Goal: Task Accomplishment & Management: Manage account settings

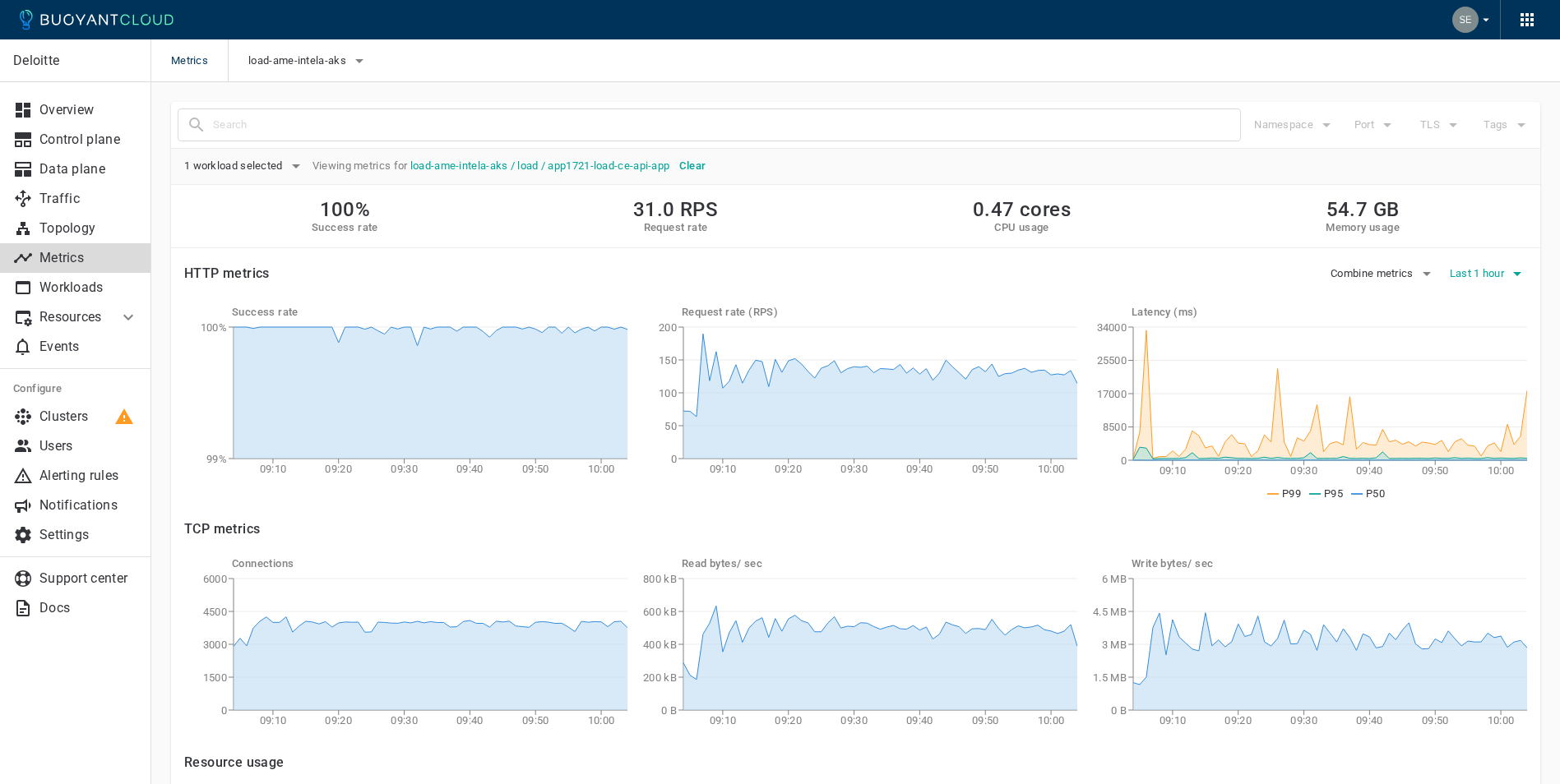
drag, startPoint x: 1471, startPoint y: 212, endPoint x: 1480, endPoint y: 285, distance: 73.6
click at [1471, 212] on div "100% Success rate 31.0 RPS Request rate 0.47 cores CPU usage 54.7 GB Memory usa…" at bounding box center [856, 216] width 1369 height 63
click at [1491, 267] on span "Last 1 hour" at bounding box center [1478, 273] width 57 height 13
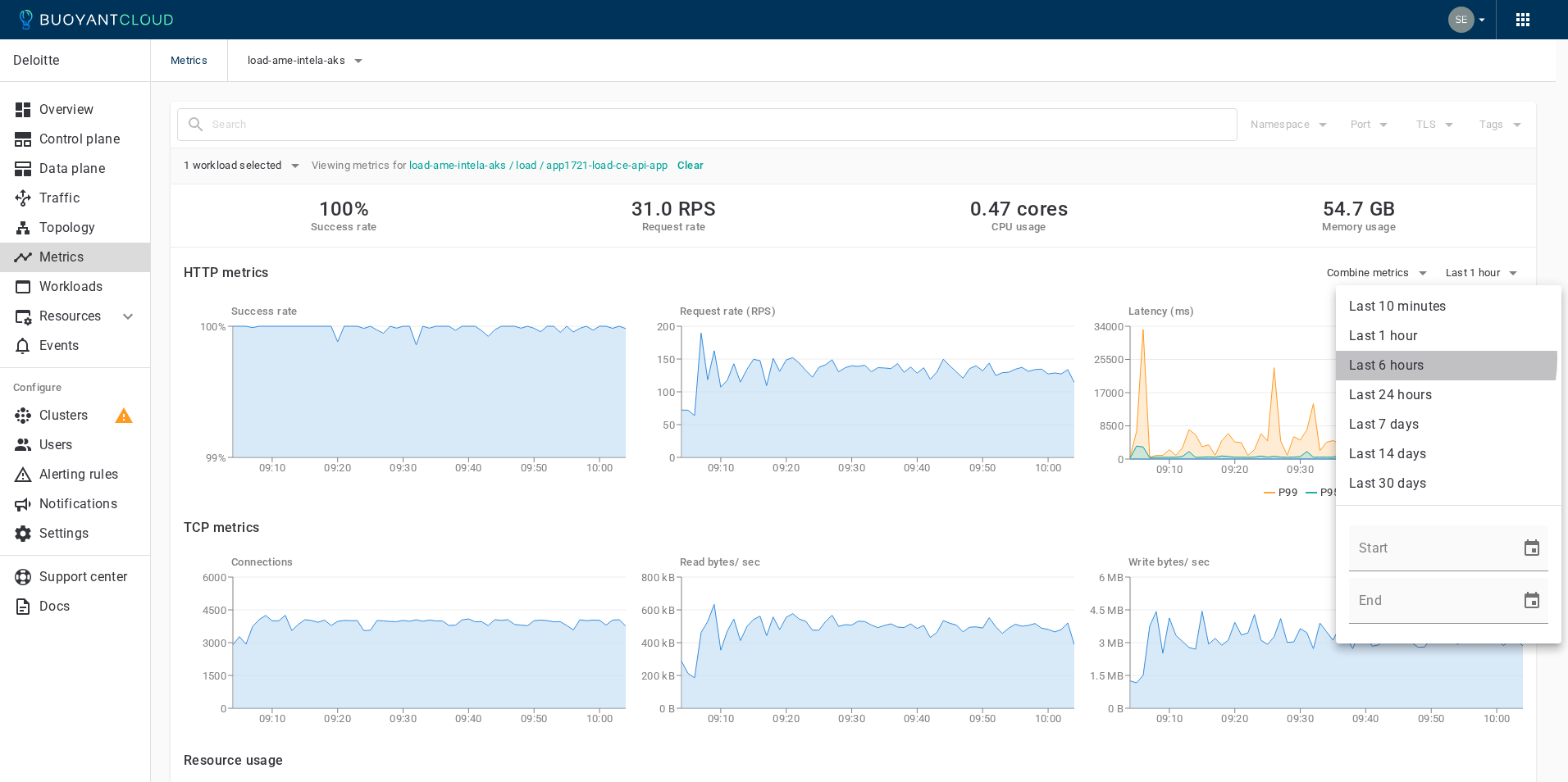
click at [1422, 359] on li "Last 6 hours" at bounding box center [1448, 365] width 225 height 29
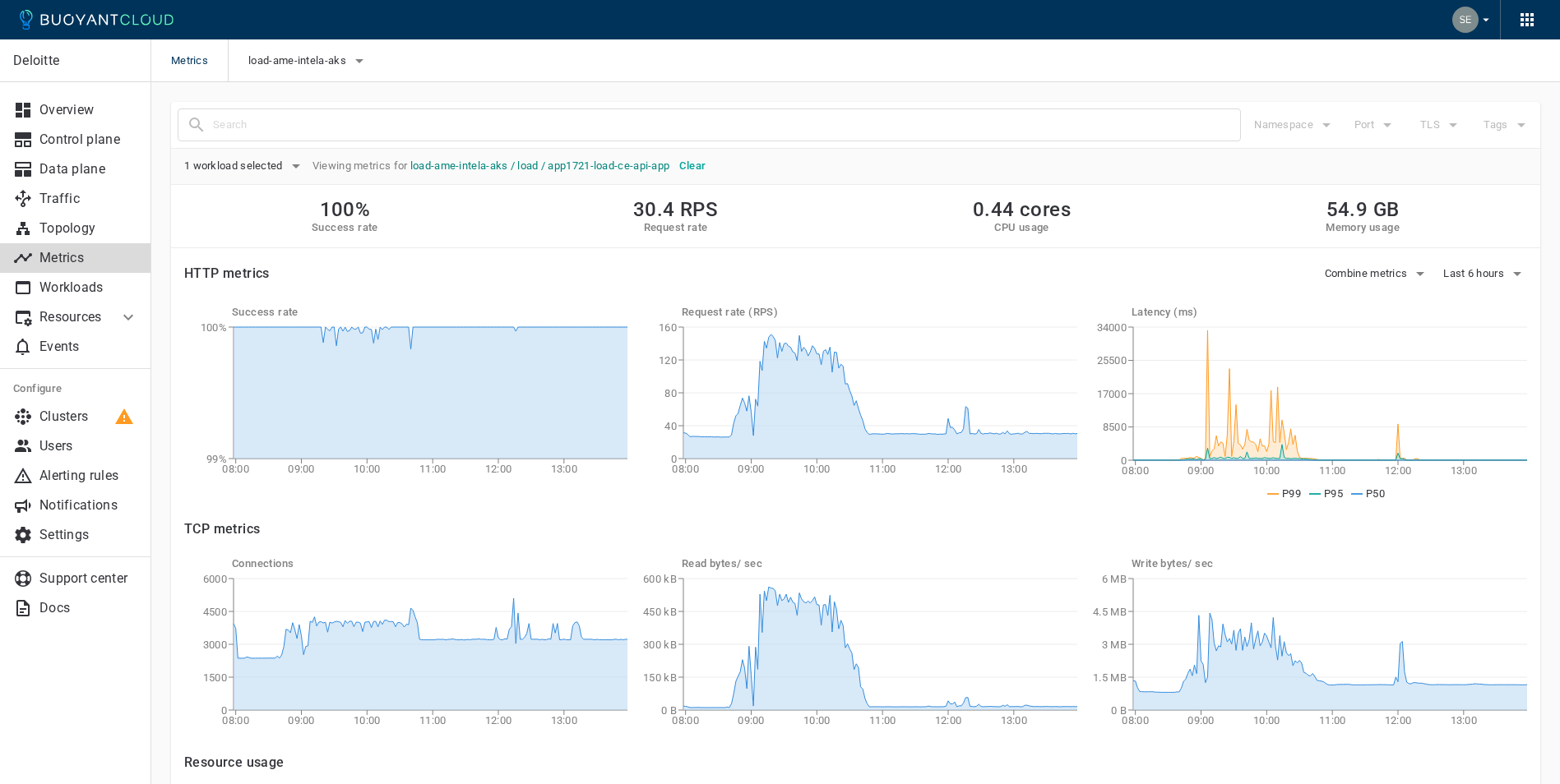
click at [523, 162] on link "load-ame-intela-aks / load / app1721-load-ce-api-app" at bounding box center [539, 166] width 260 height 12
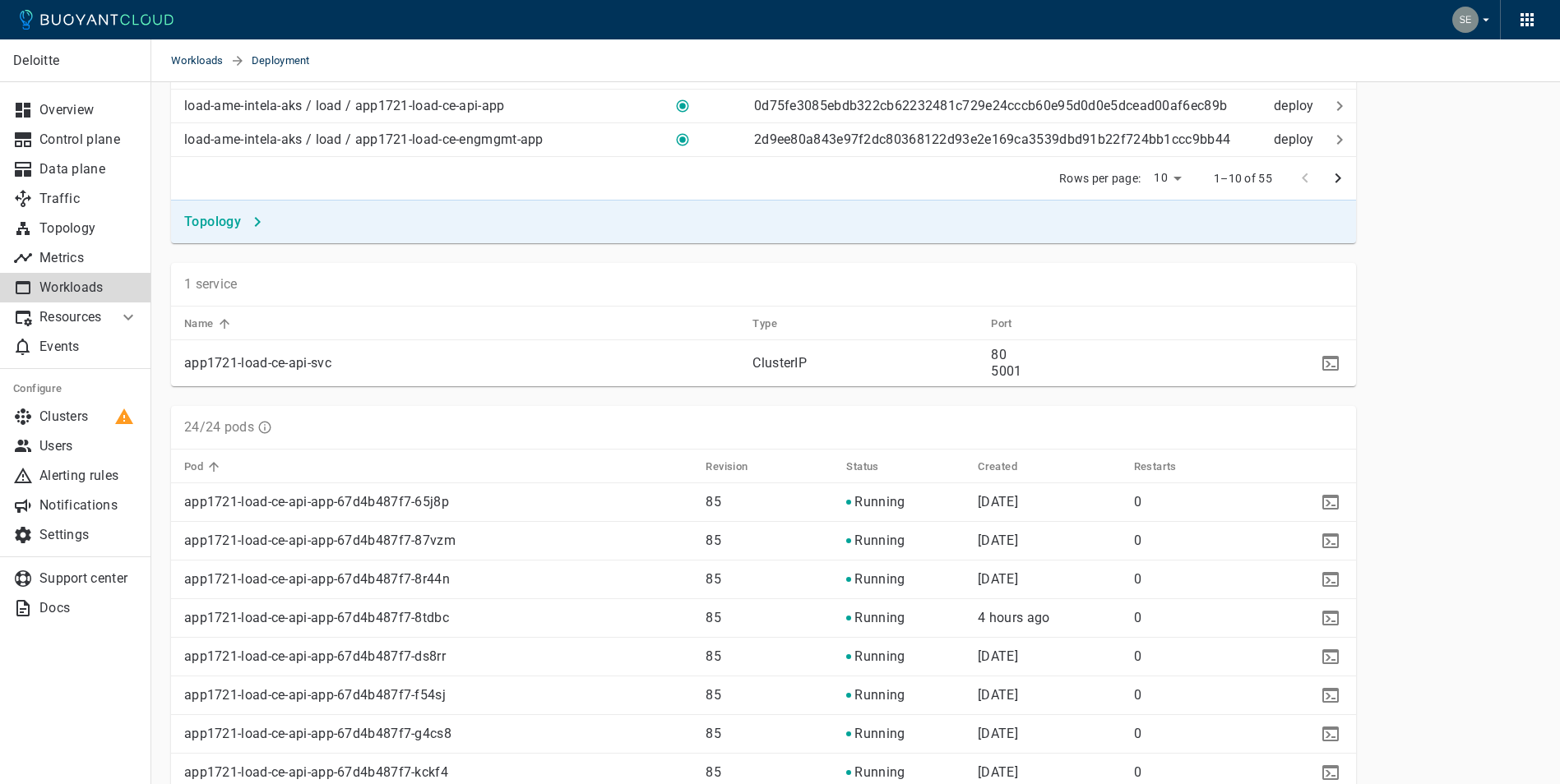
scroll to position [466, 0]
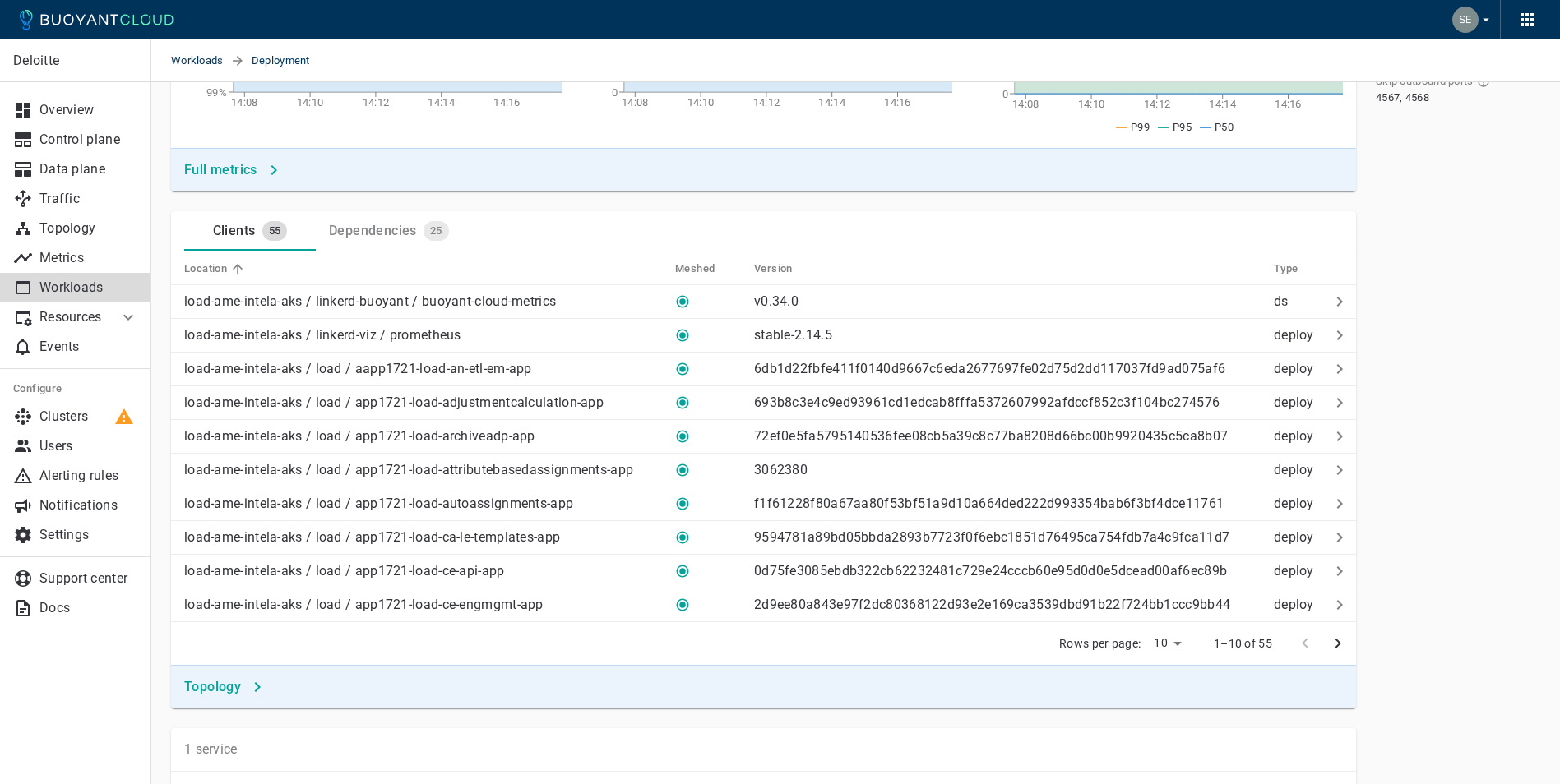
click at [383, 236] on div "Dependencies" at bounding box center [369, 227] width 95 height 23
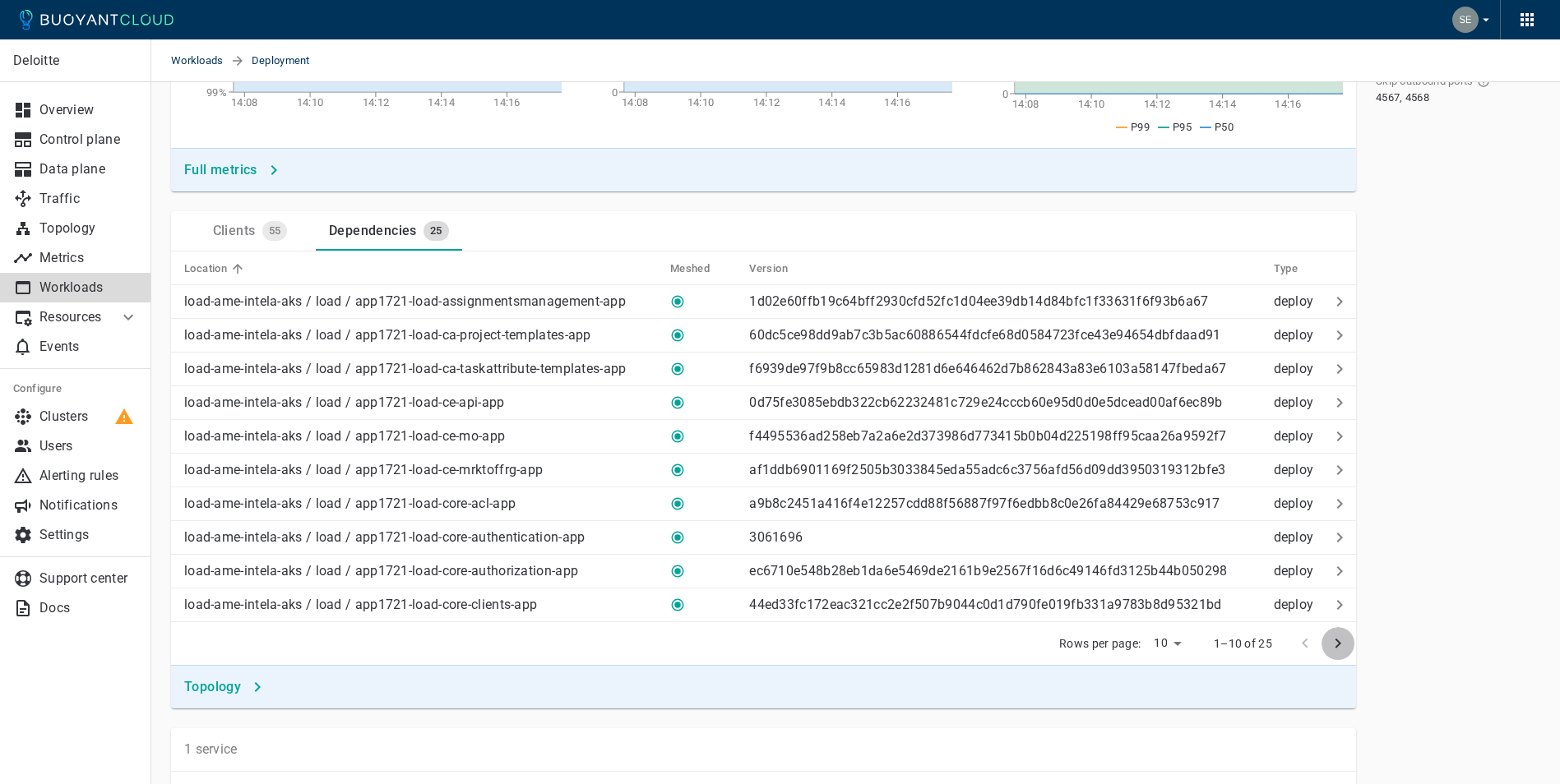
click at [1332, 647] on icon "next page" at bounding box center [1338, 643] width 20 height 20
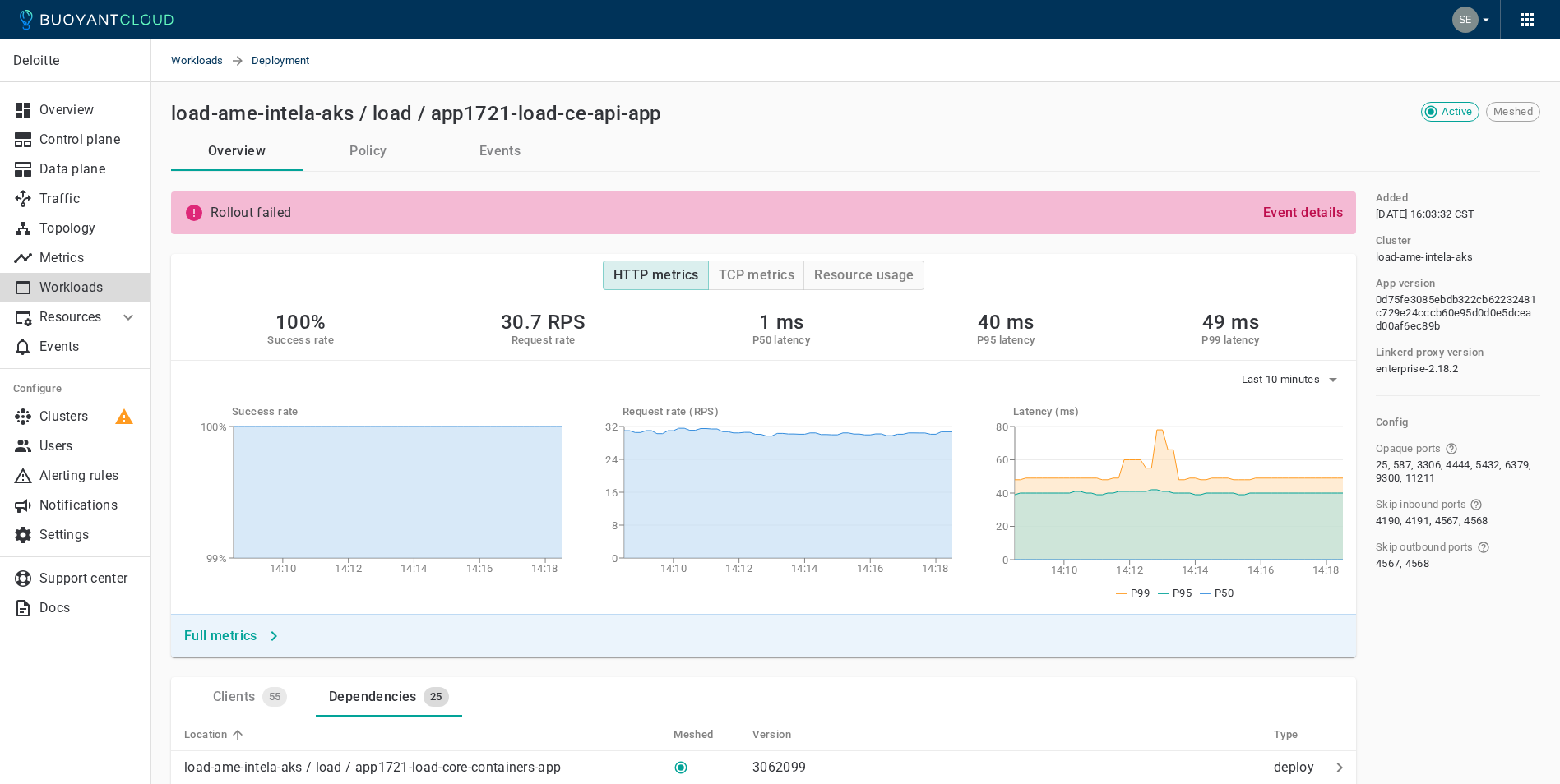
scroll to position [466, 0]
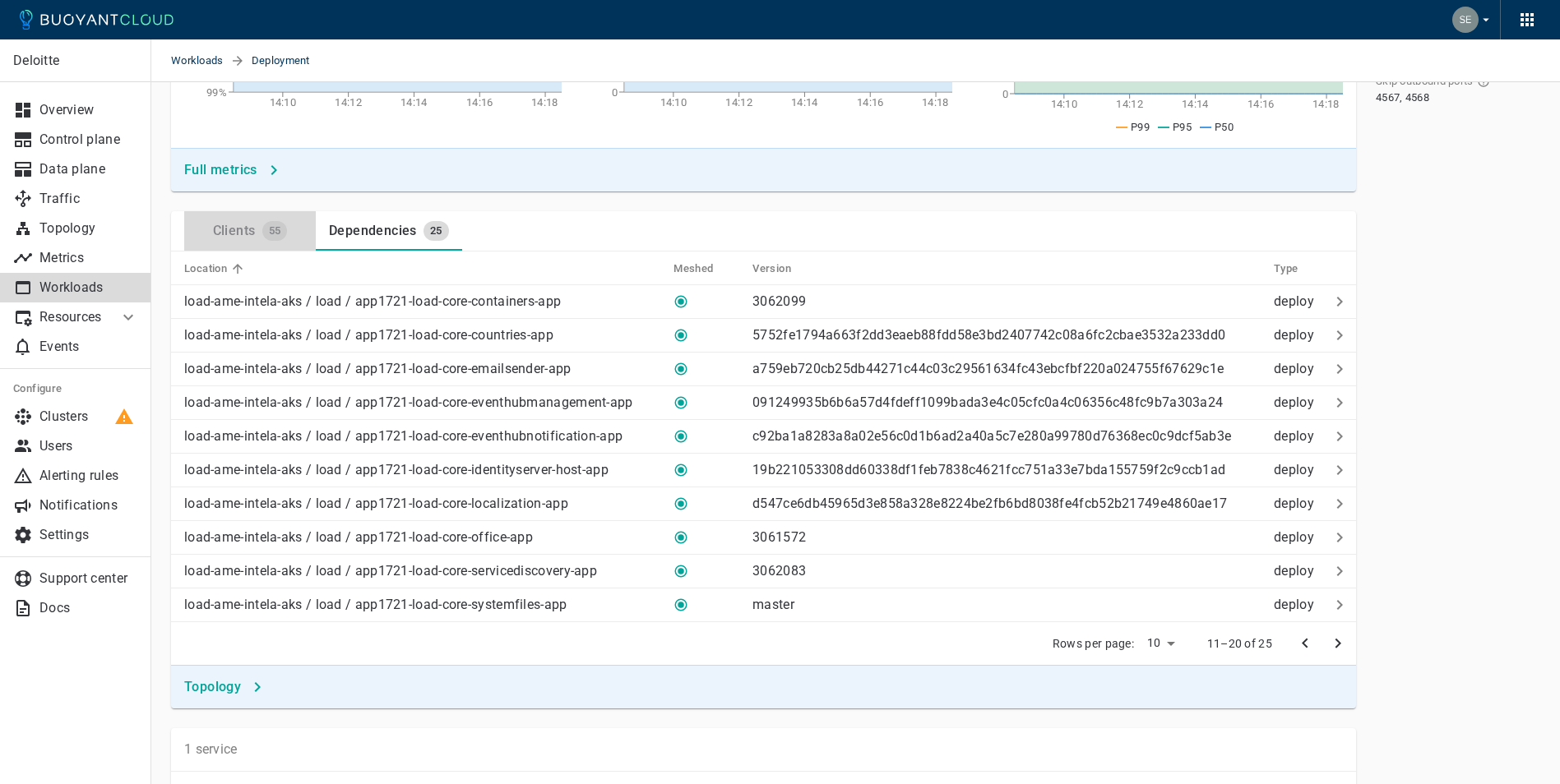
click at [234, 226] on div "Clients" at bounding box center [231, 227] width 50 height 23
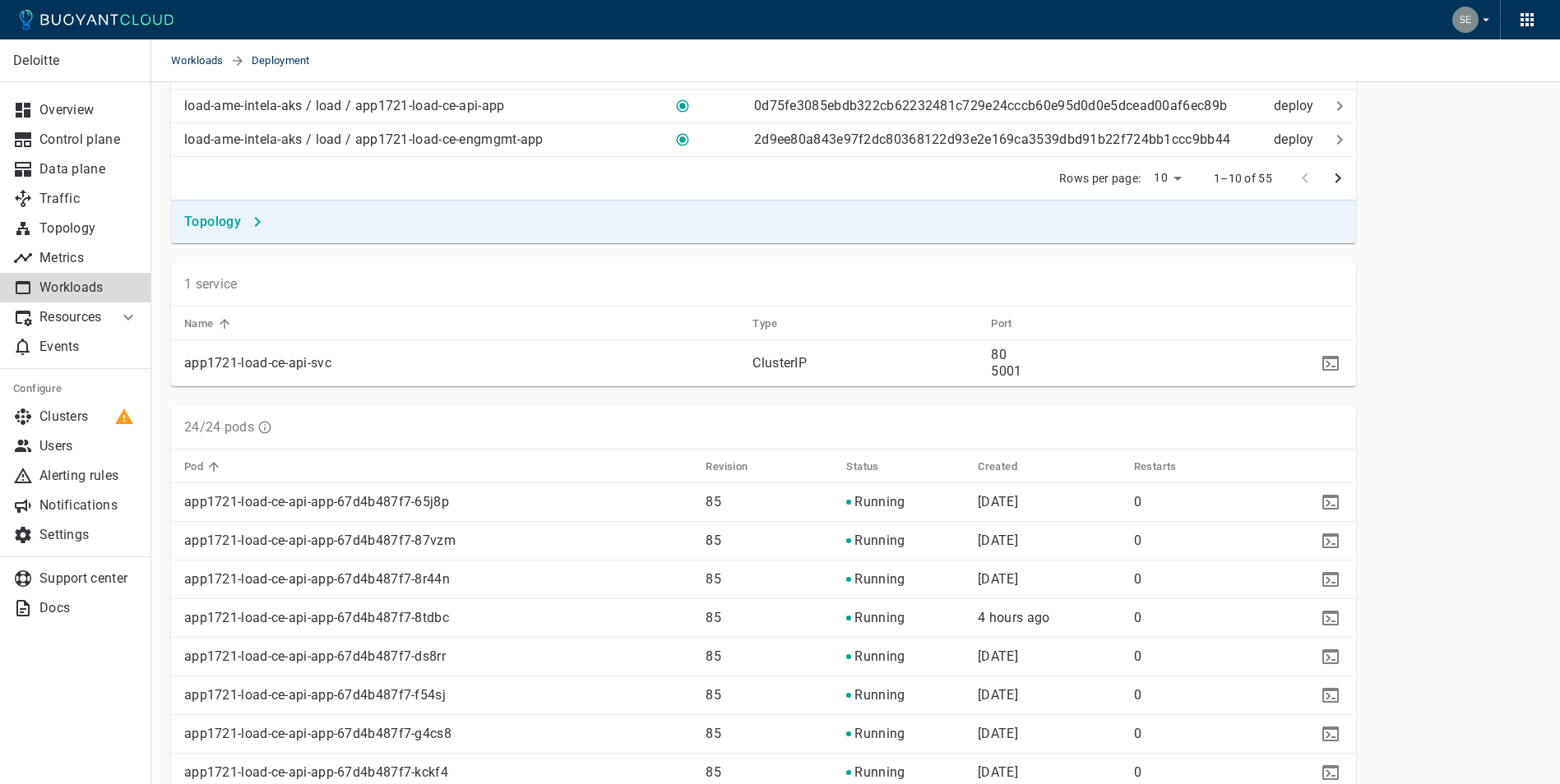
scroll to position [466, 0]
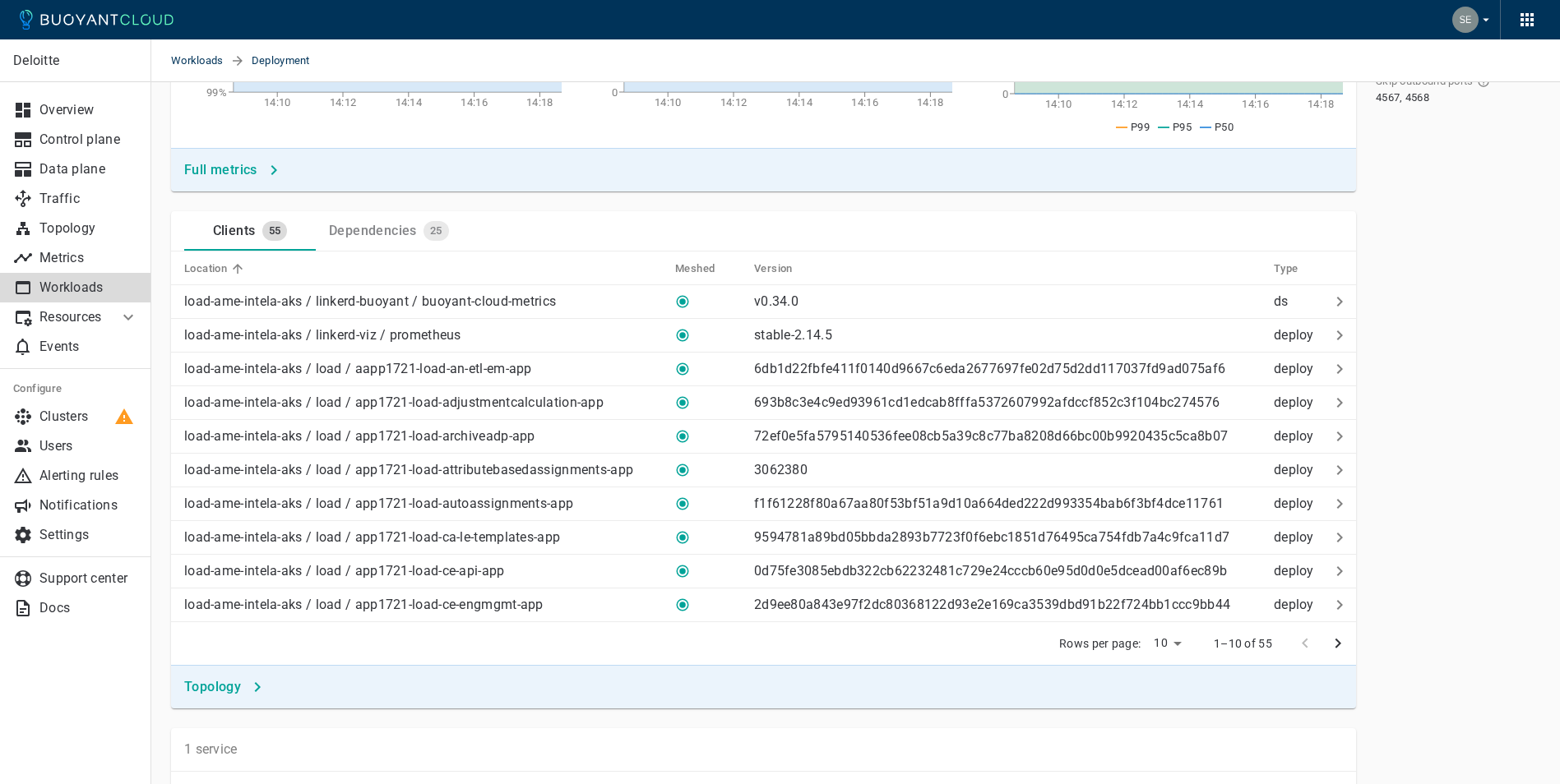
click at [1331, 645] on icon "next page" at bounding box center [1338, 643] width 20 height 20
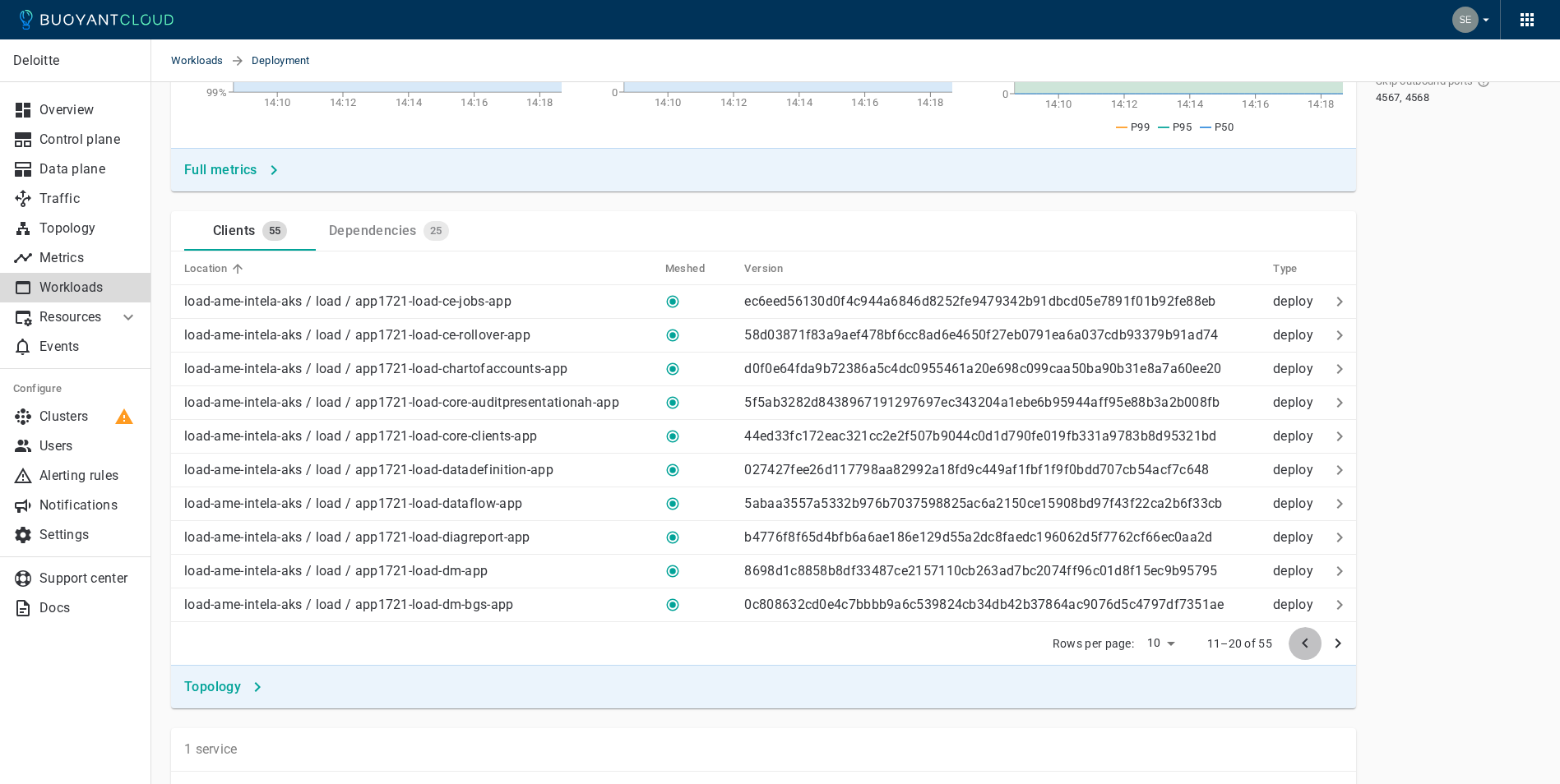
click at [1300, 642] on icon "previous page" at bounding box center [1305, 643] width 20 height 20
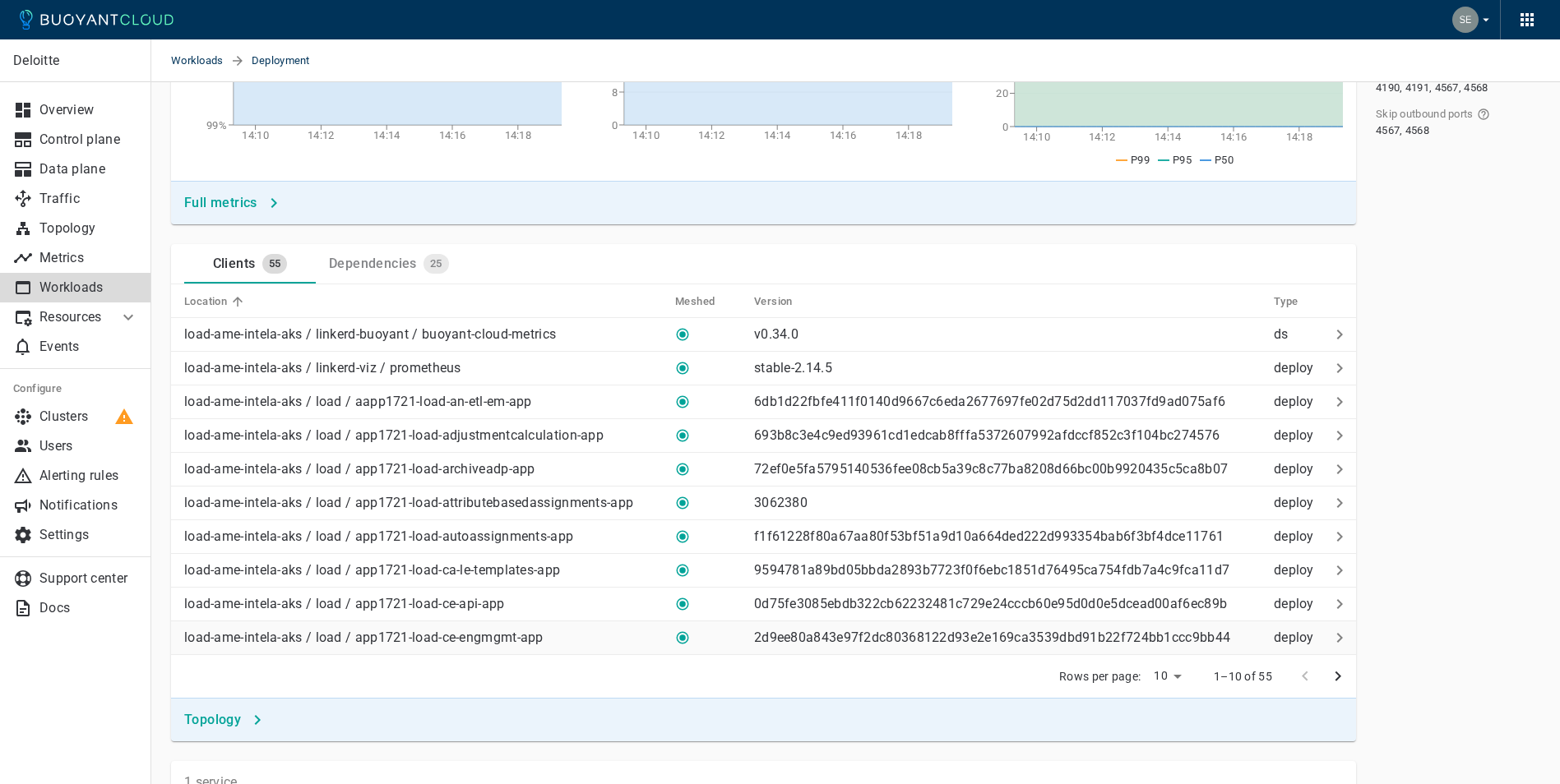
scroll to position [0, 0]
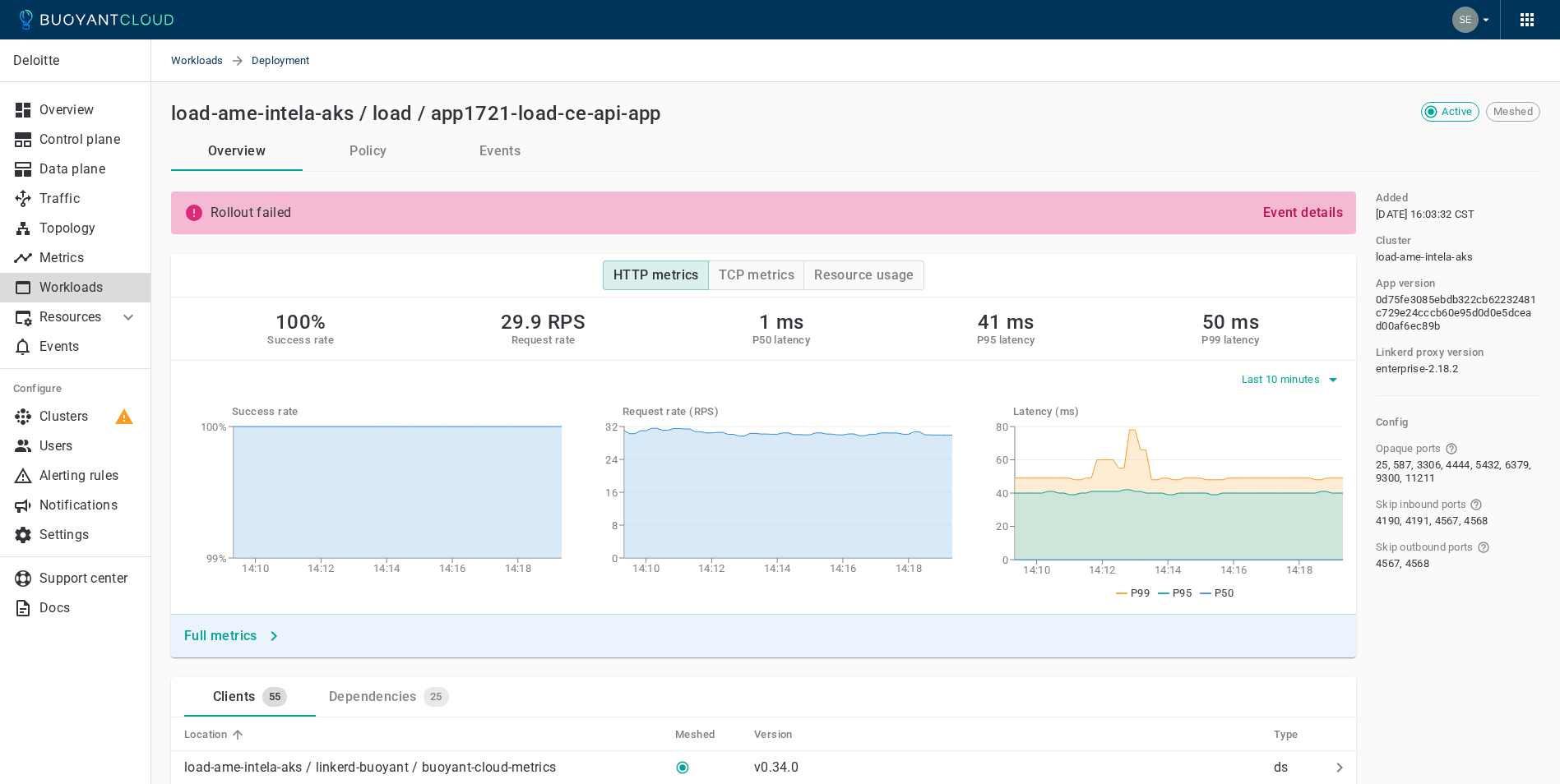
click at [1307, 377] on span "Last 10 minutes" at bounding box center [1282, 379] width 83 height 13
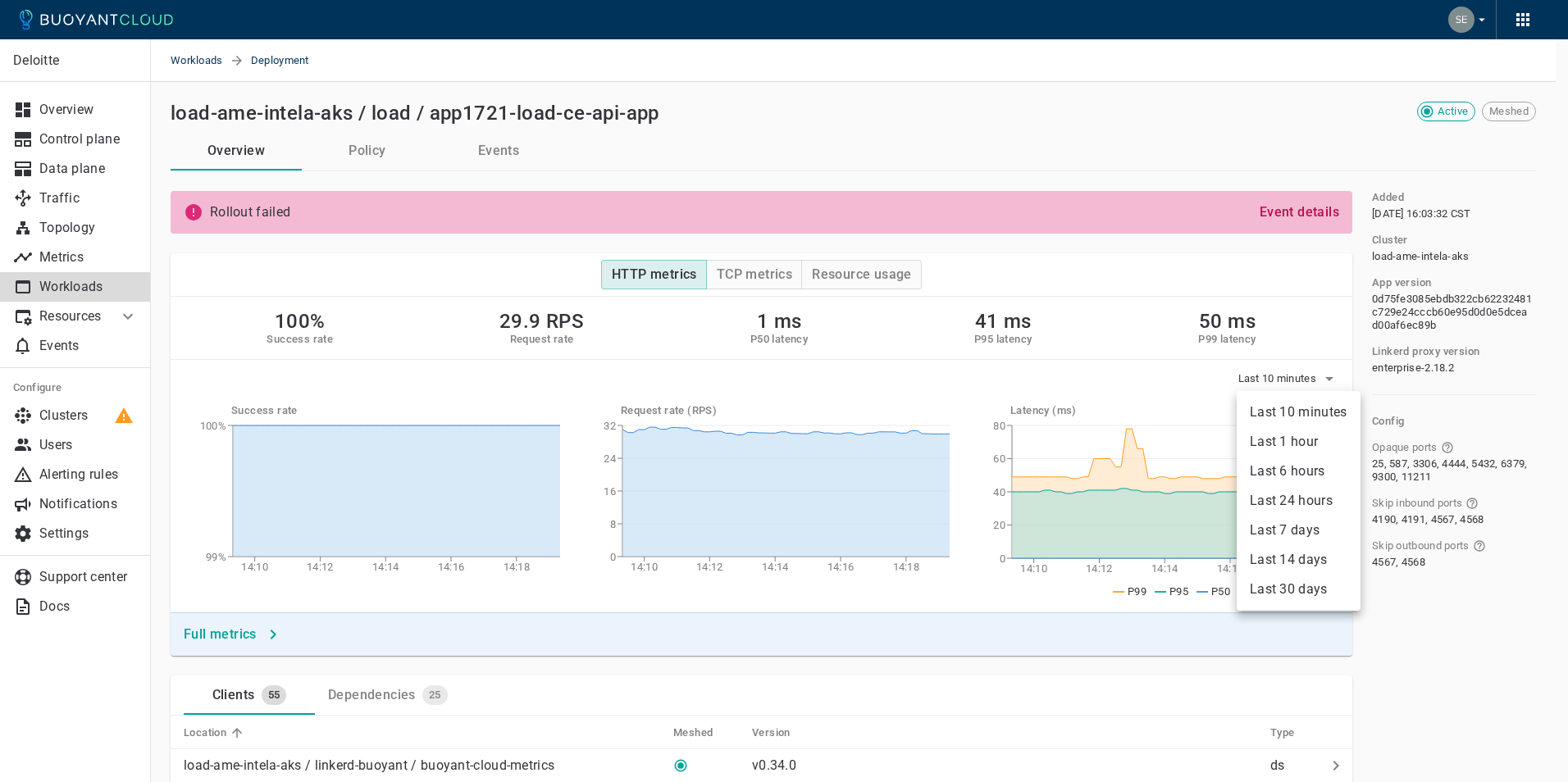
click at [1307, 473] on li "Last 6 hours" at bounding box center [1298, 471] width 124 height 29
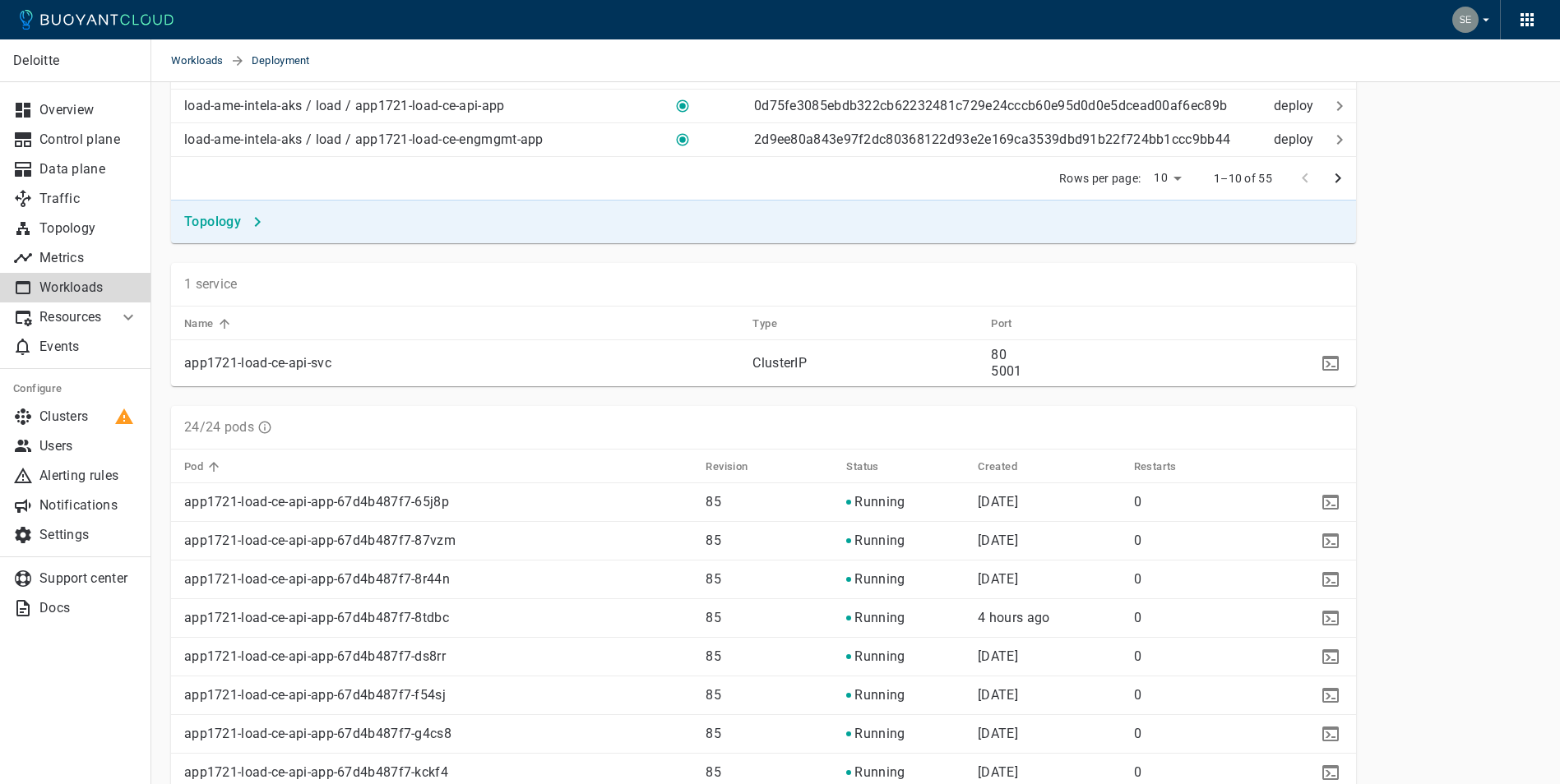
scroll to position [466, 0]
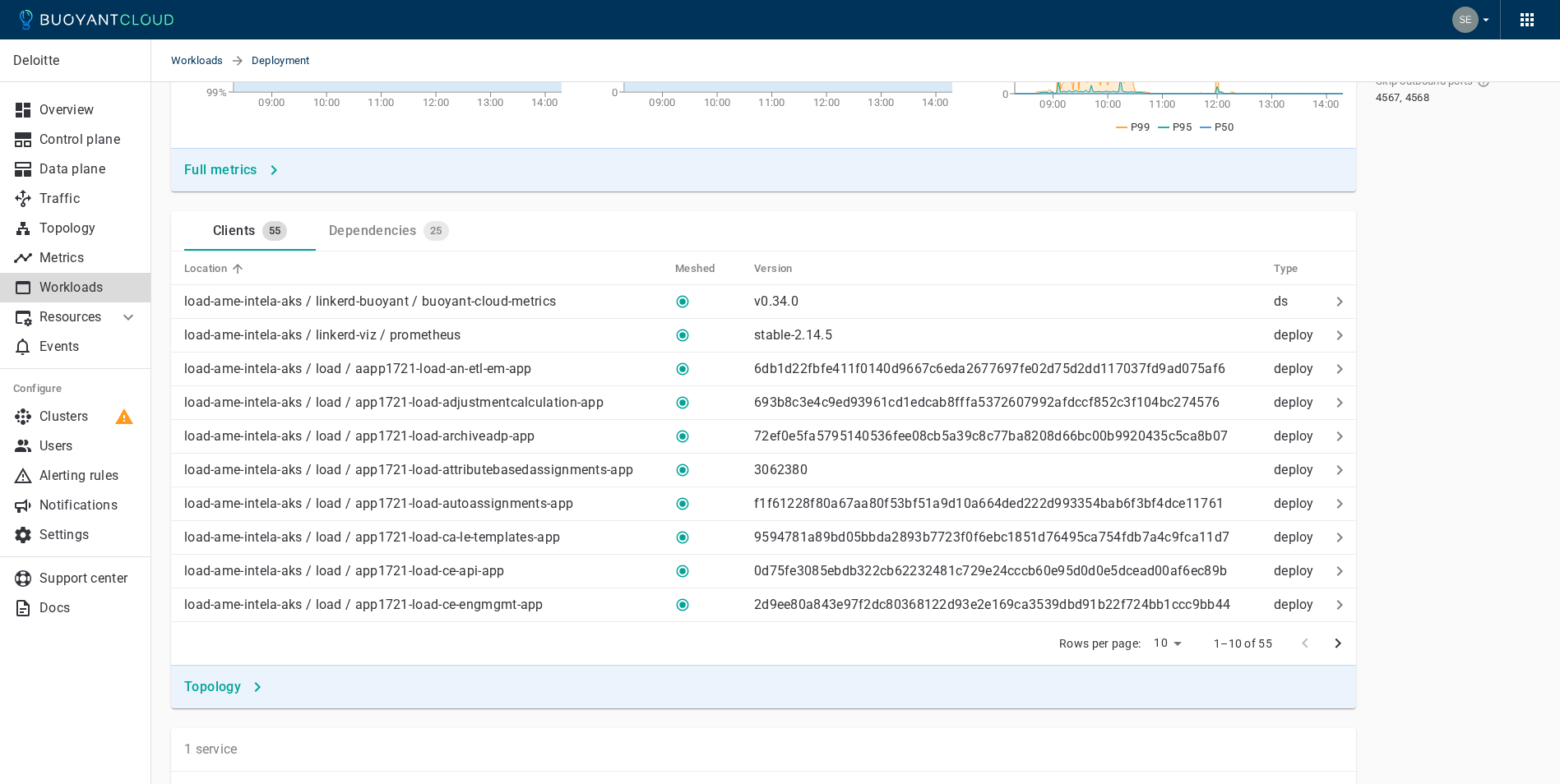
click at [380, 227] on div "Dependencies" at bounding box center [369, 227] width 95 height 23
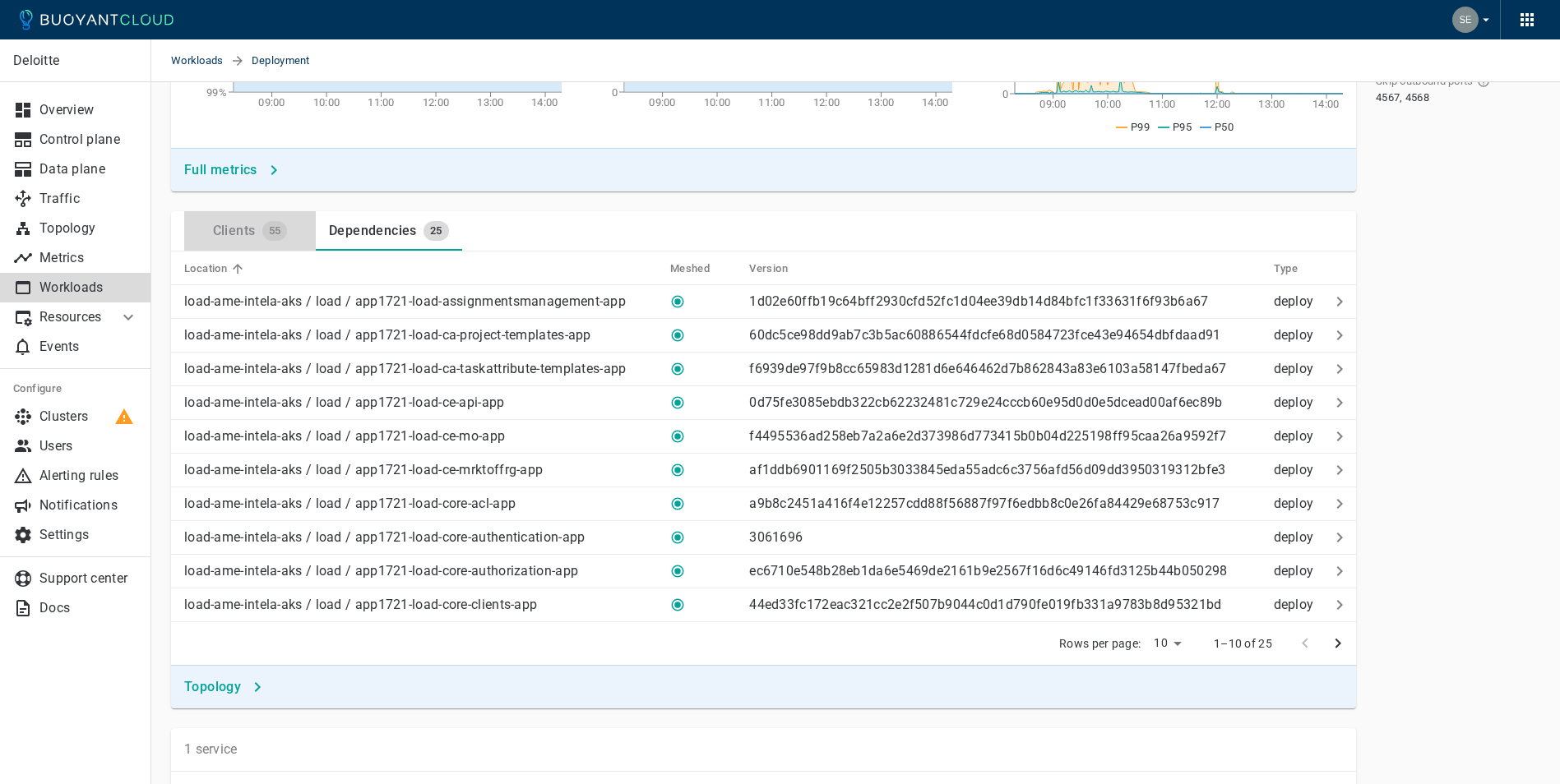
click at [254, 224] on div "Clients" at bounding box center [231, 227] width 50 height 23
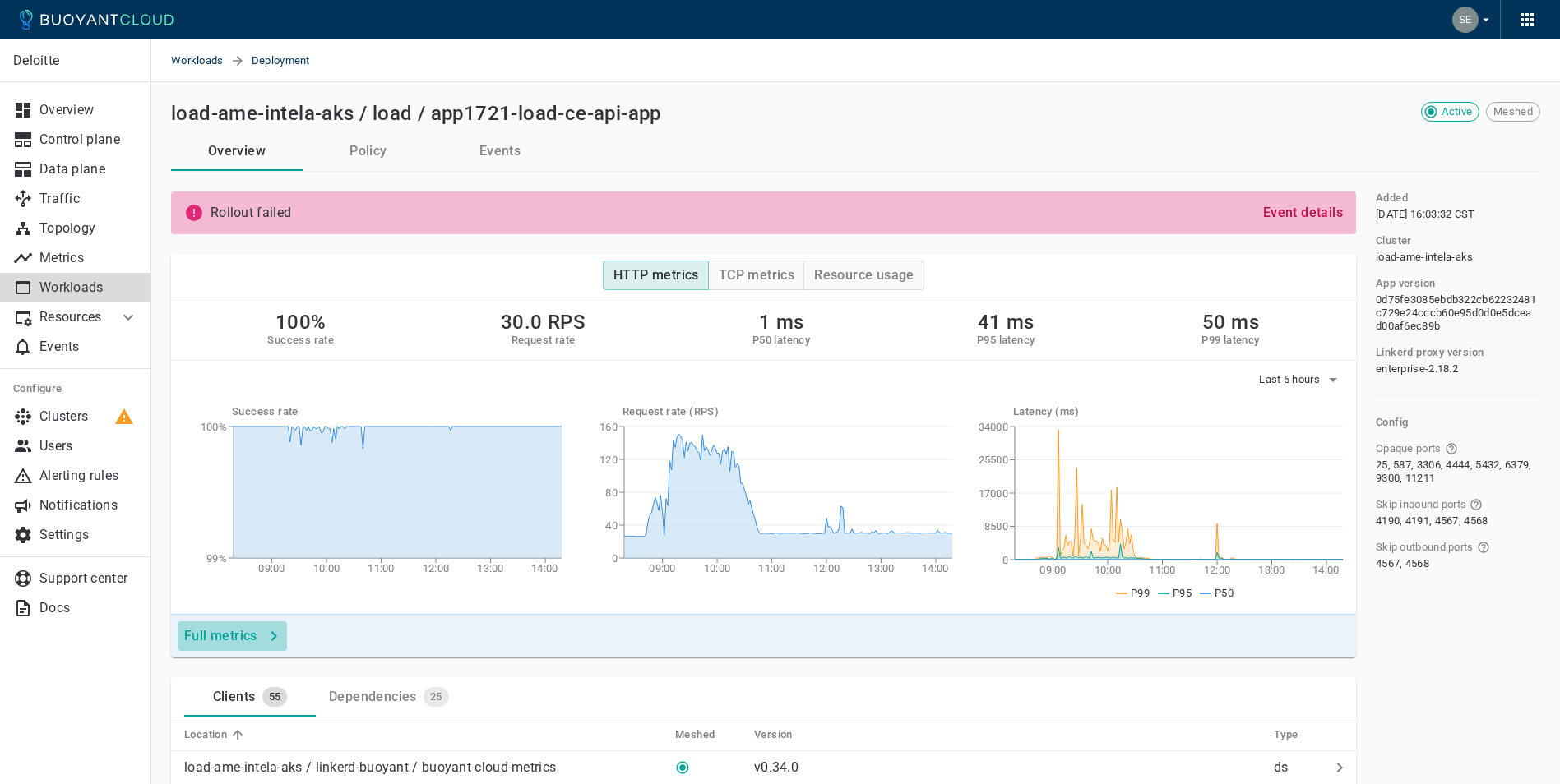
click at [234, 631] on h4 "Full metrics" at bounding box center [221, 636] width 73 height 16
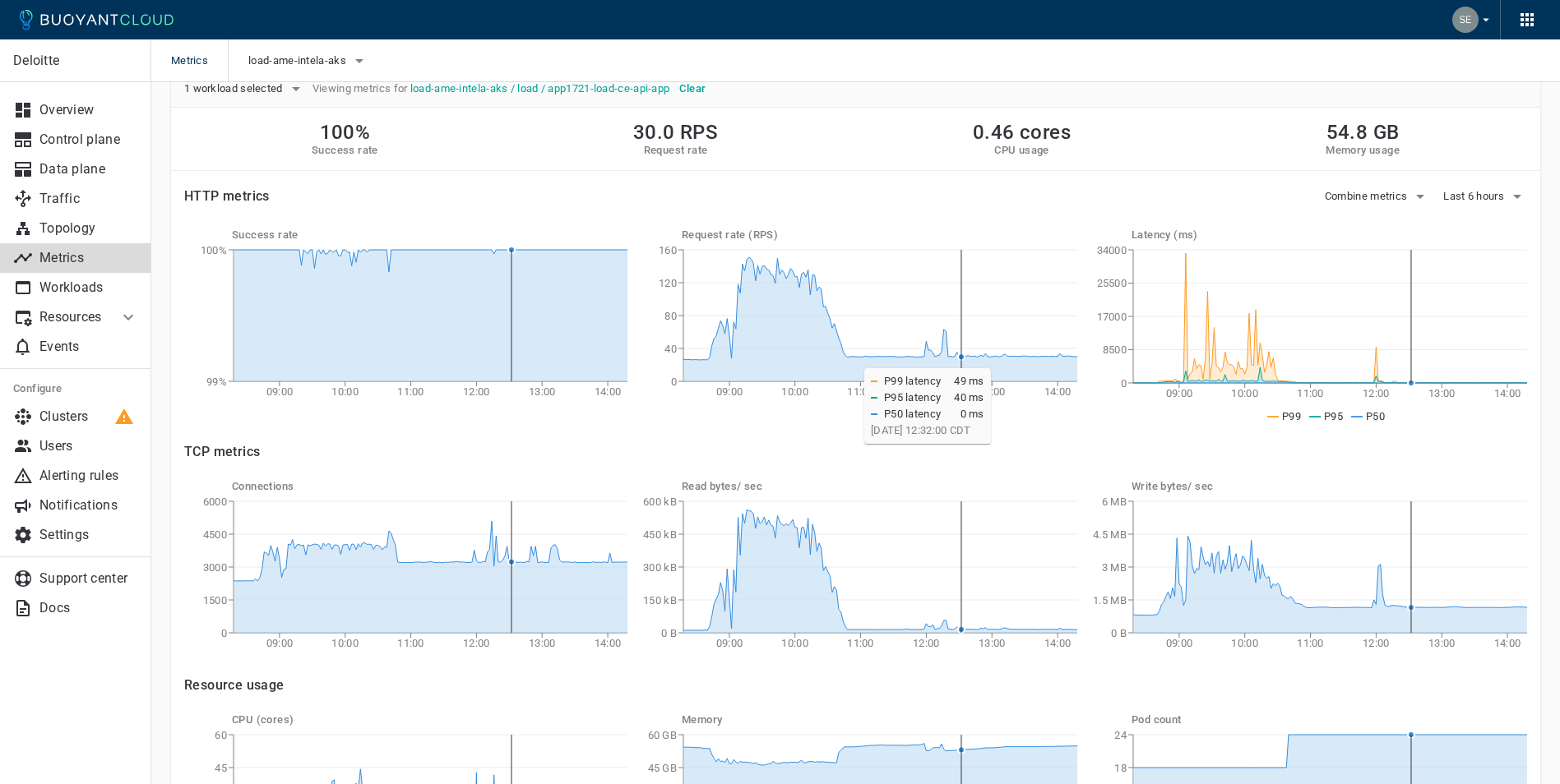
scroll to position [78, 0]
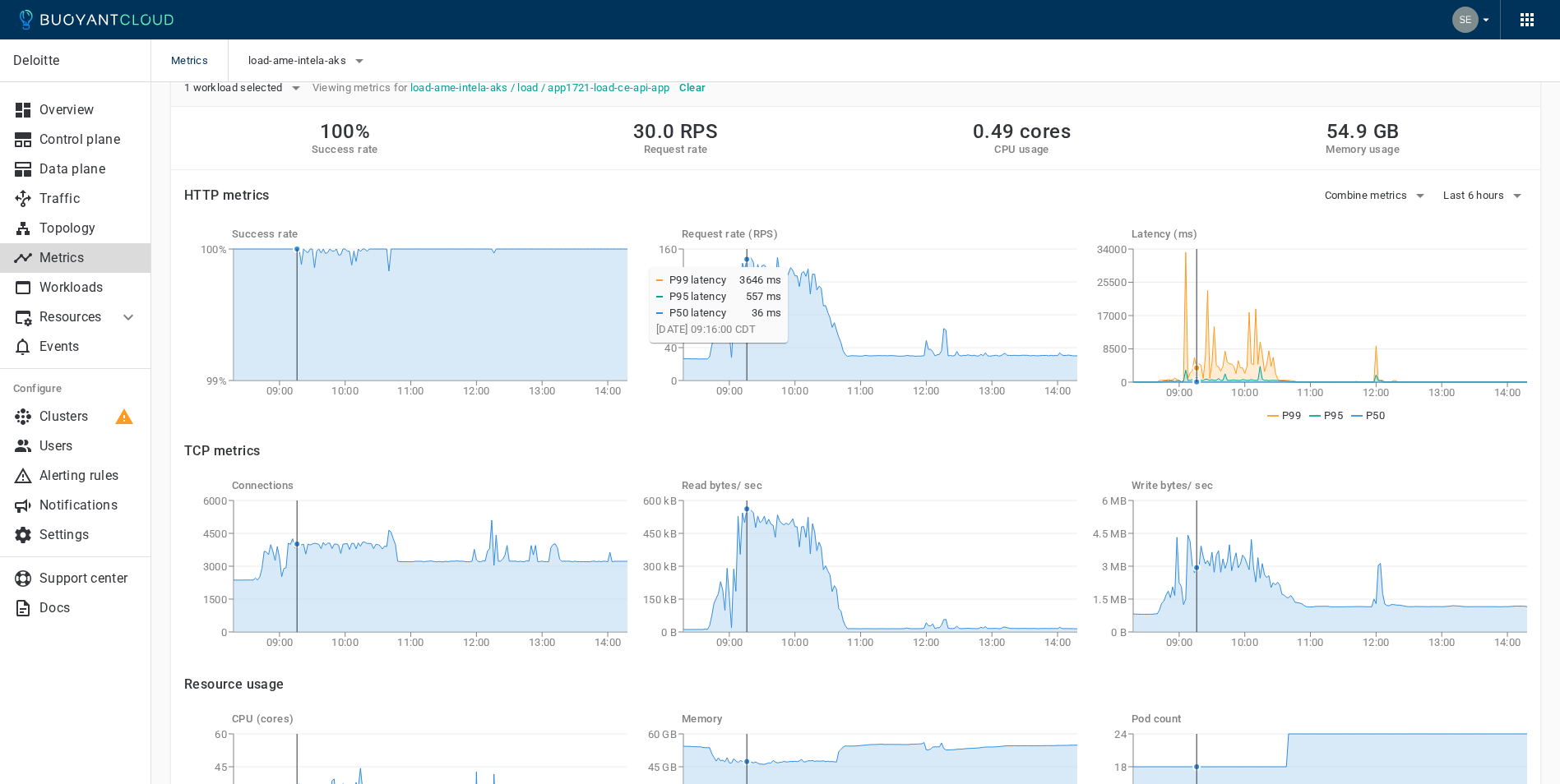
drag, startPoint x: 1178, startPoint y: 254, endPoint x: 1195, endPoint y: 259, distance: 17.7
click at [1195, 259] on icon "09:00 10:00 11:00 12:00 13:00 14:00 0 8500 17000 25500 34000" at bounding box center [1306, 332] width 443 height 182
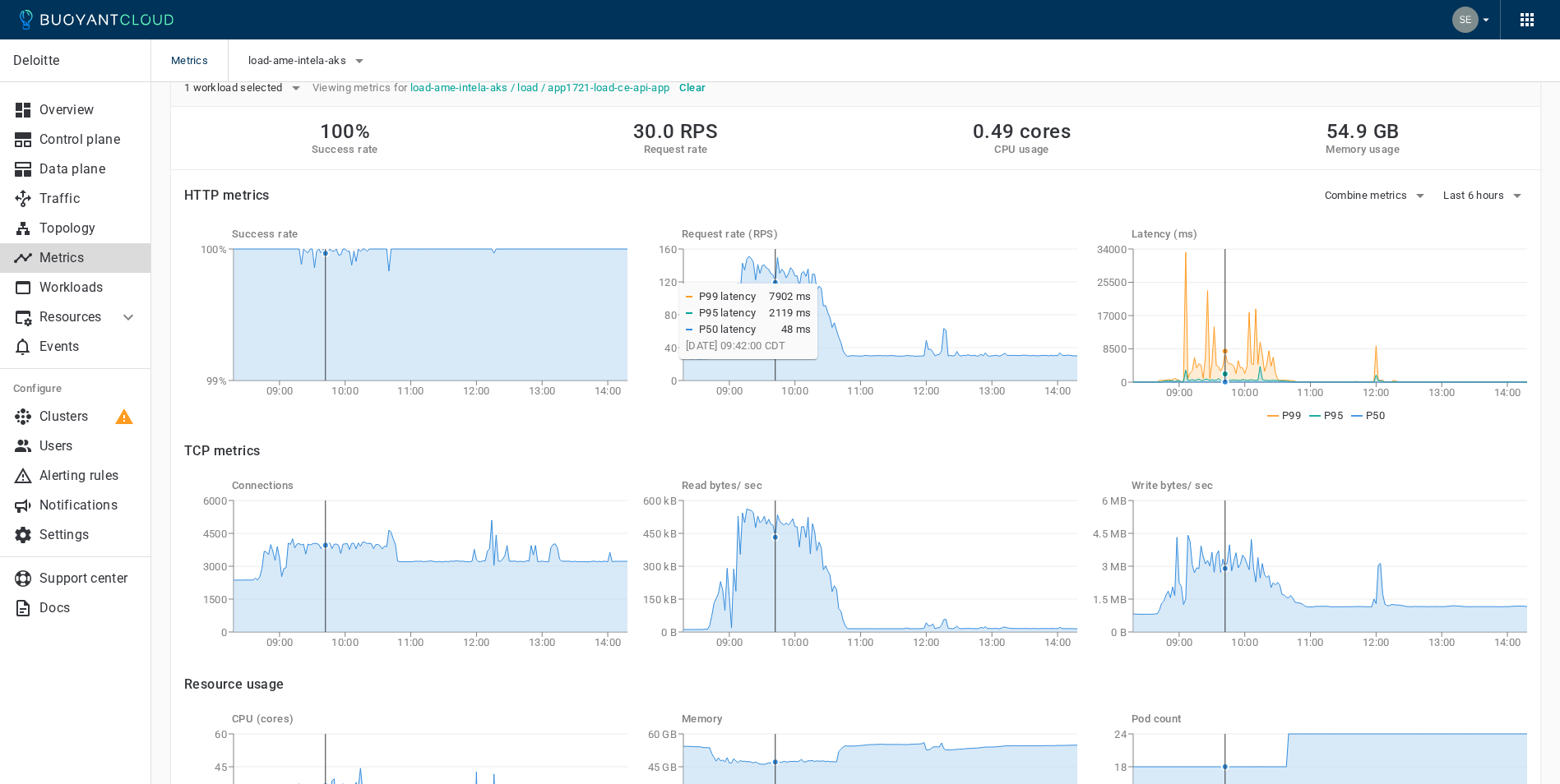
drag, startPoint x: 1176, startPoint y: 256, endPoint x: 1225, endPoint y: 275, distance: 52.6
click at [1225, 275] on icon "09:00 10:00 11:00 12:00 13:00 14:00 0 8500 17000 25500 34000" at bounding box center [1306, 332] width 443 height 182
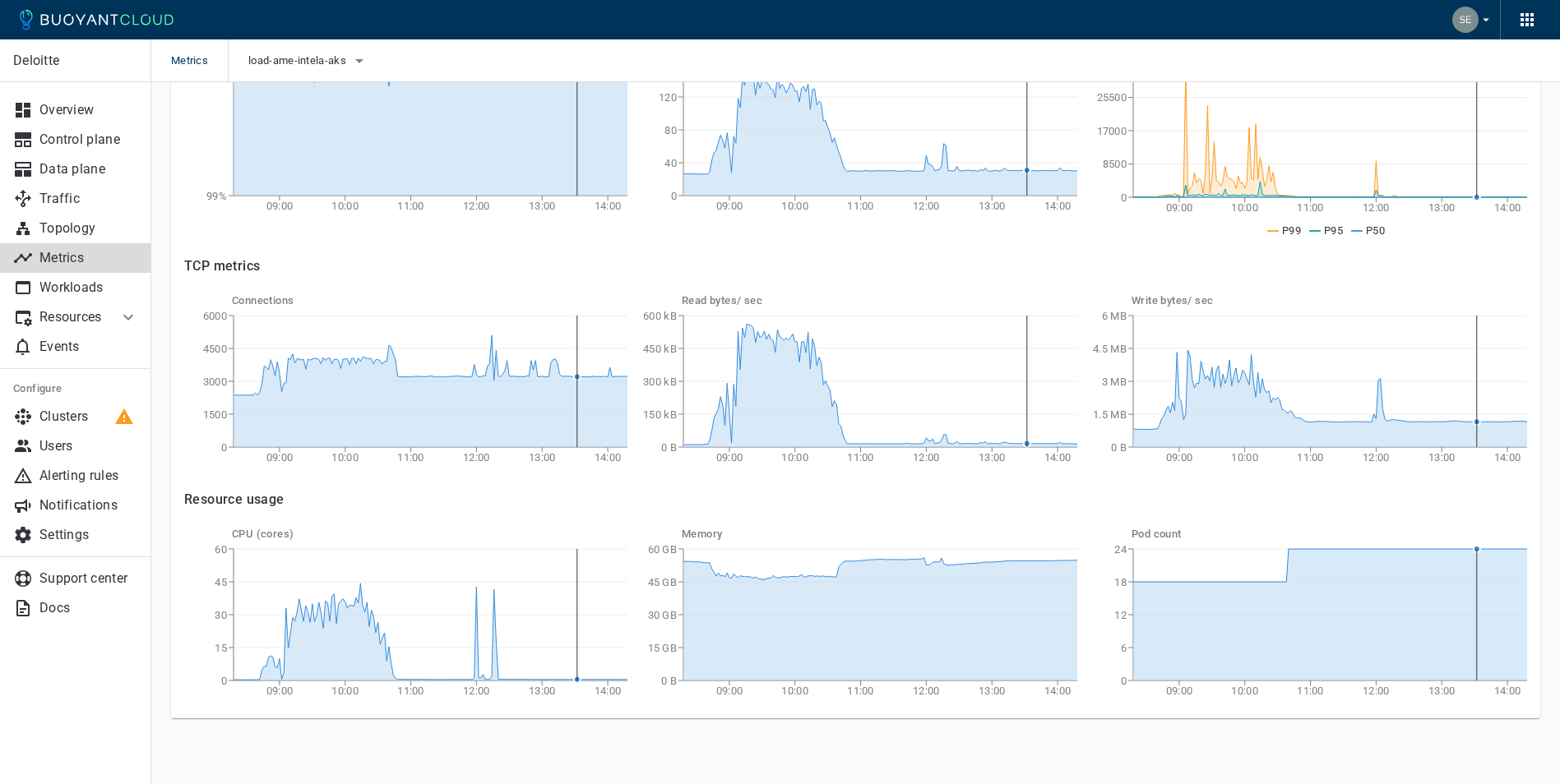
scroll to position [0, 0]
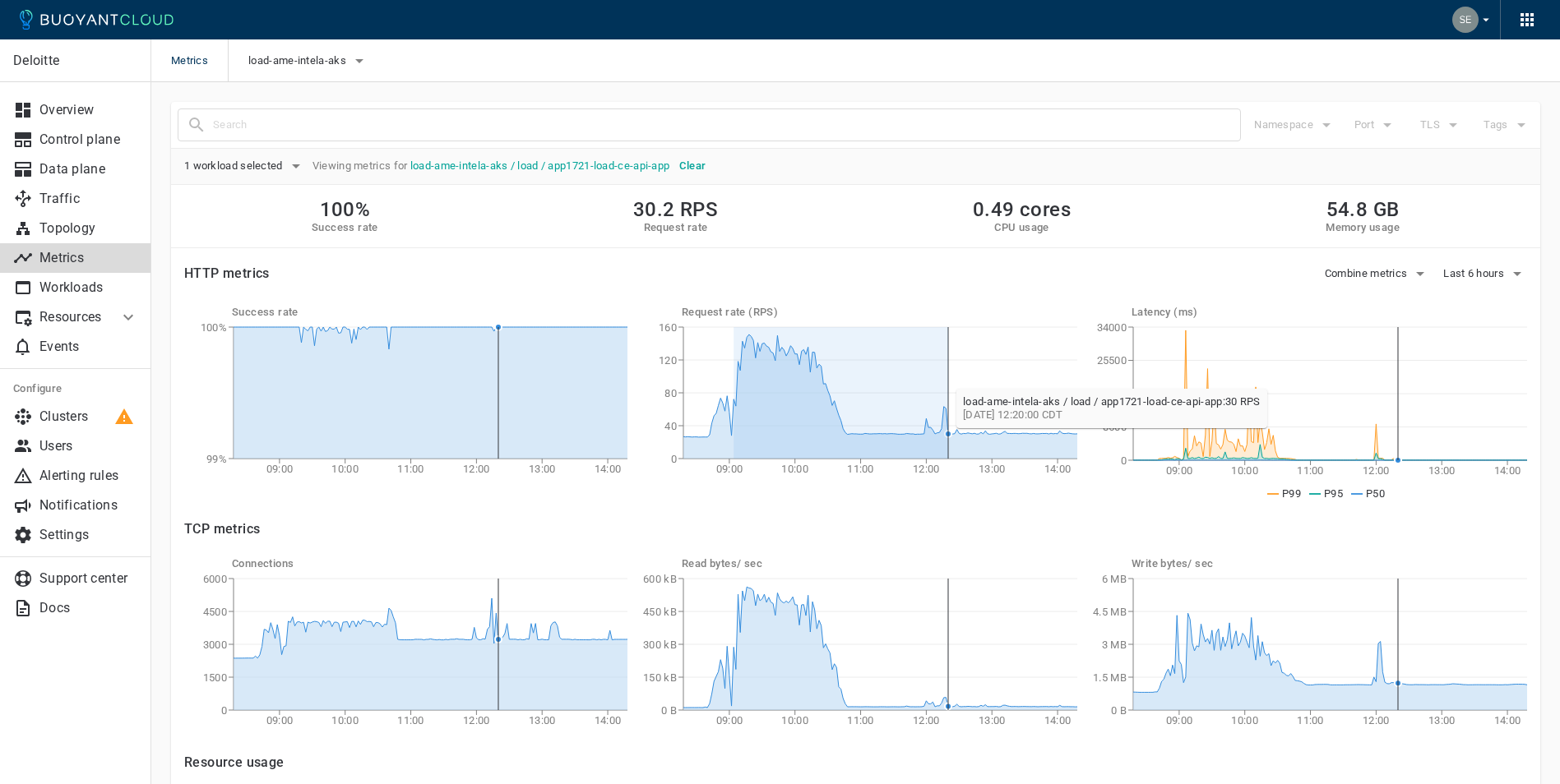
drag, startPoint x: 732, startPoint y: 339, endPoint x: 947, endPoint y: 380, distance: 218.9
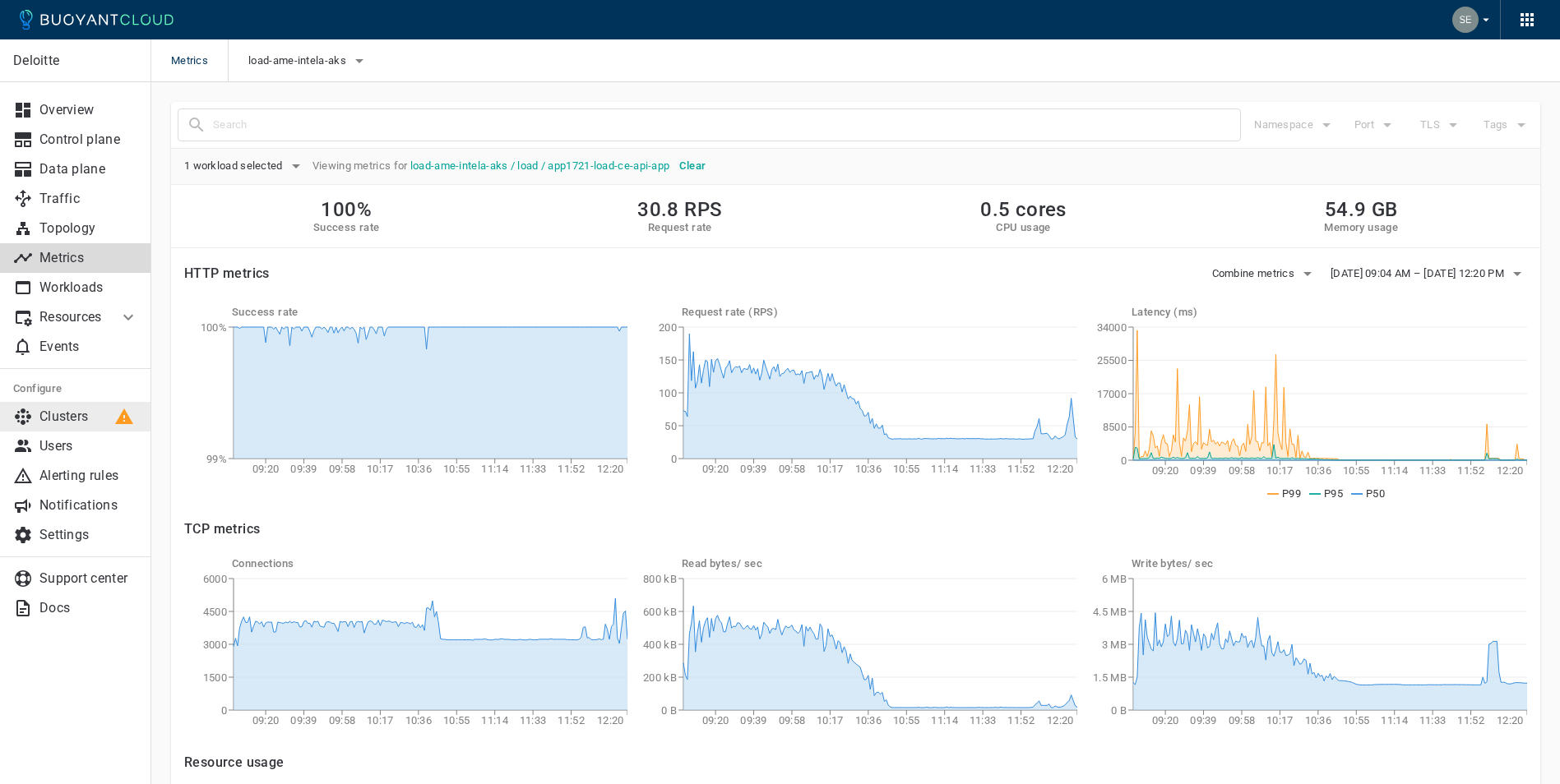
click at [62, 429] on link "Clusters" at bounding box center [76, 417] width 151 height 30
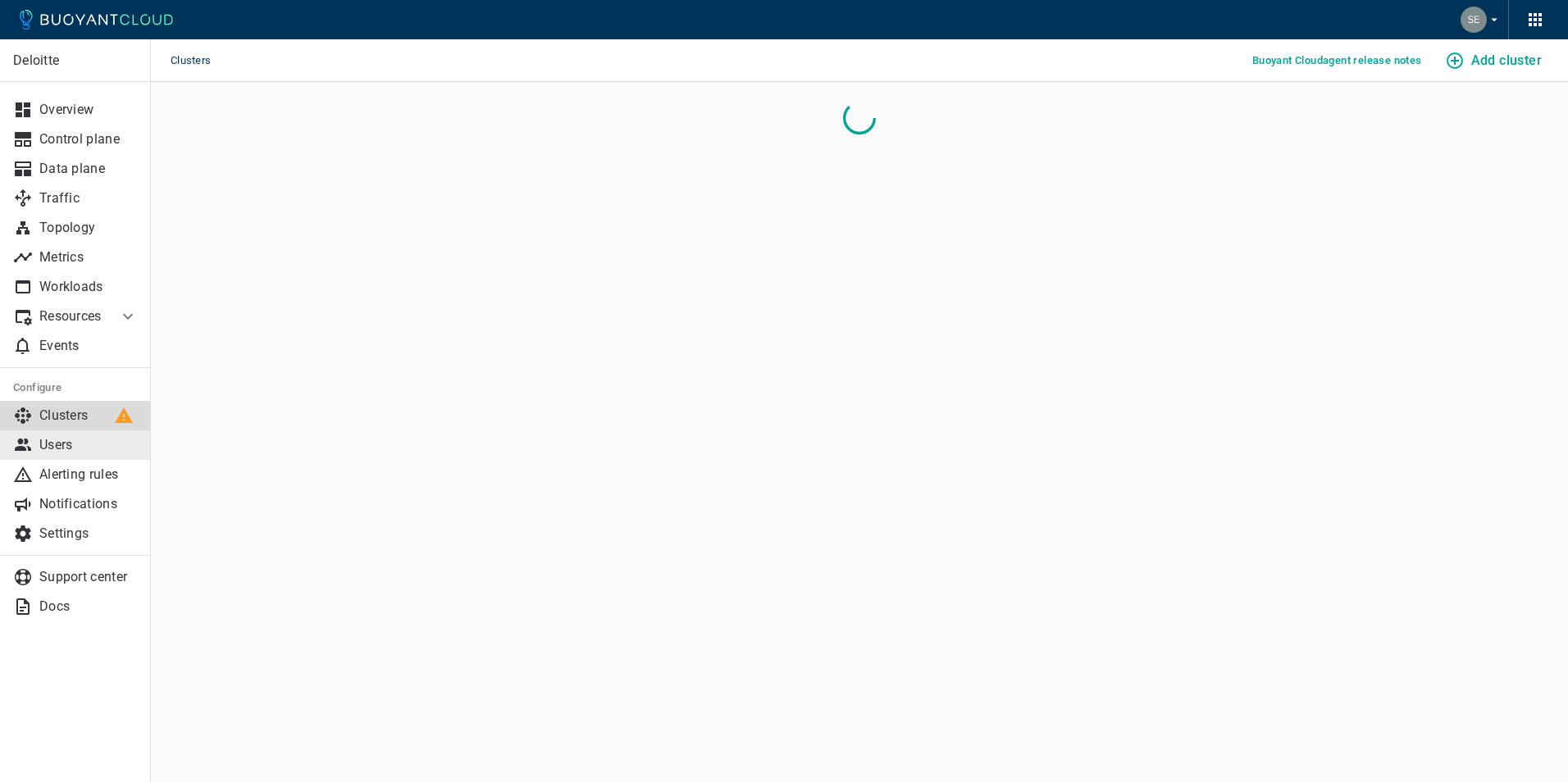
click at [61, 440] on p "Users" at bounding box center [88, 445] width 99 height 16
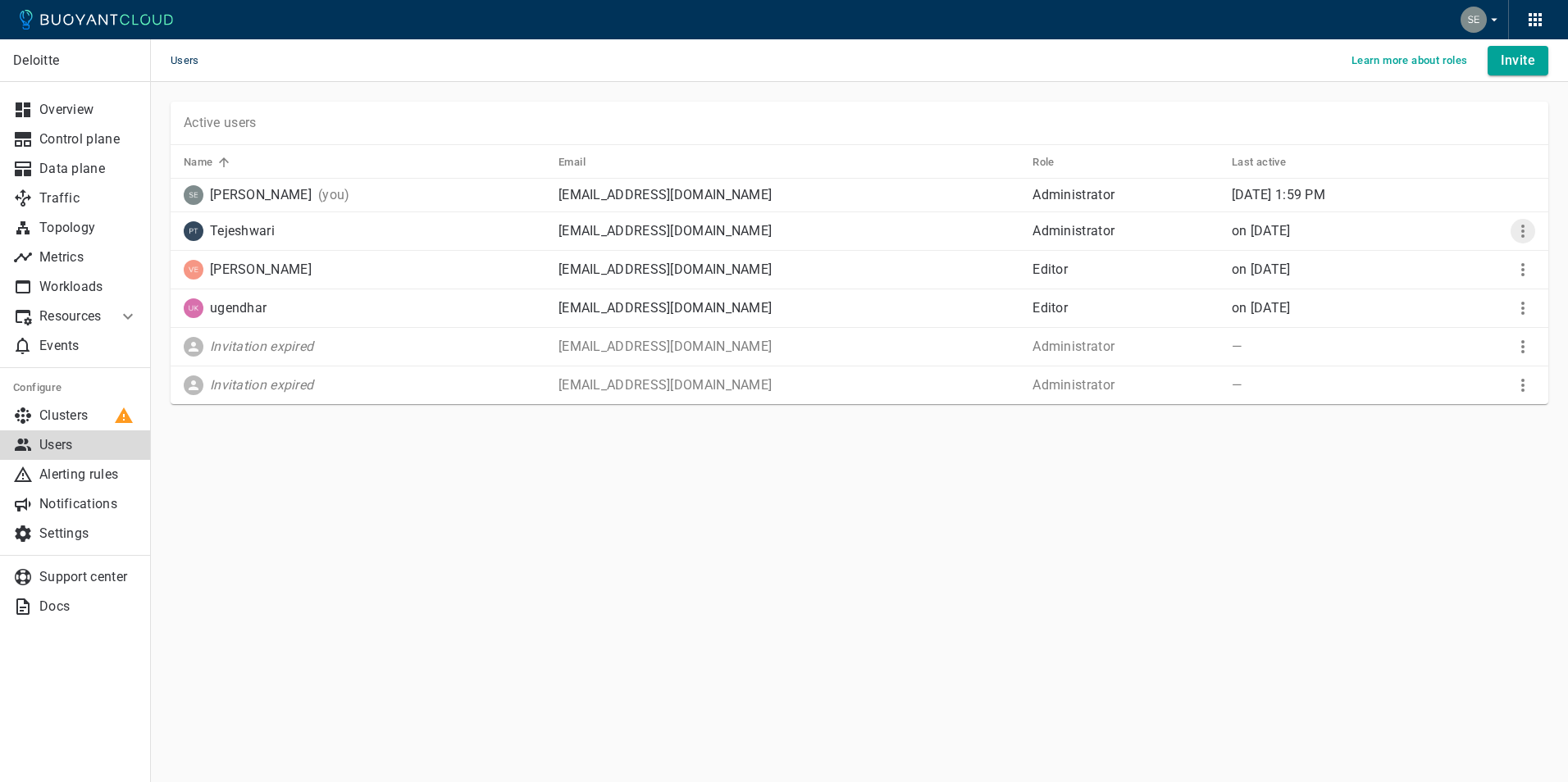
click at [1517, 230] on icon "More" at bounding box center [1522, 231] width 20 height 20
click at [1490, 288] on p "Remove user" at bounding box center [1488, 294] width 105 height 16
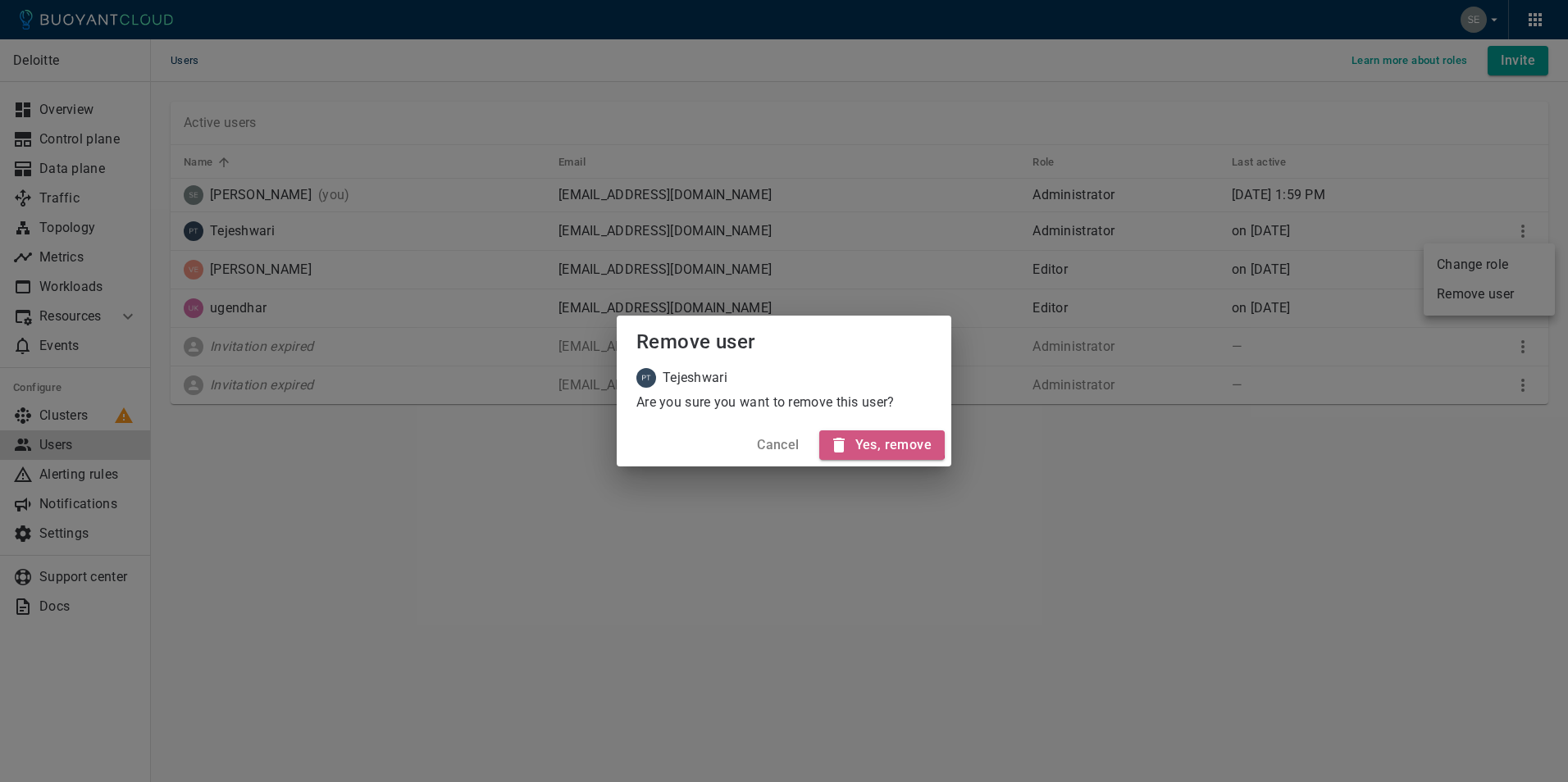
click at [869, 443] on h4 "Yes, remove" at bounding box center [893, 445] width 76 height 16
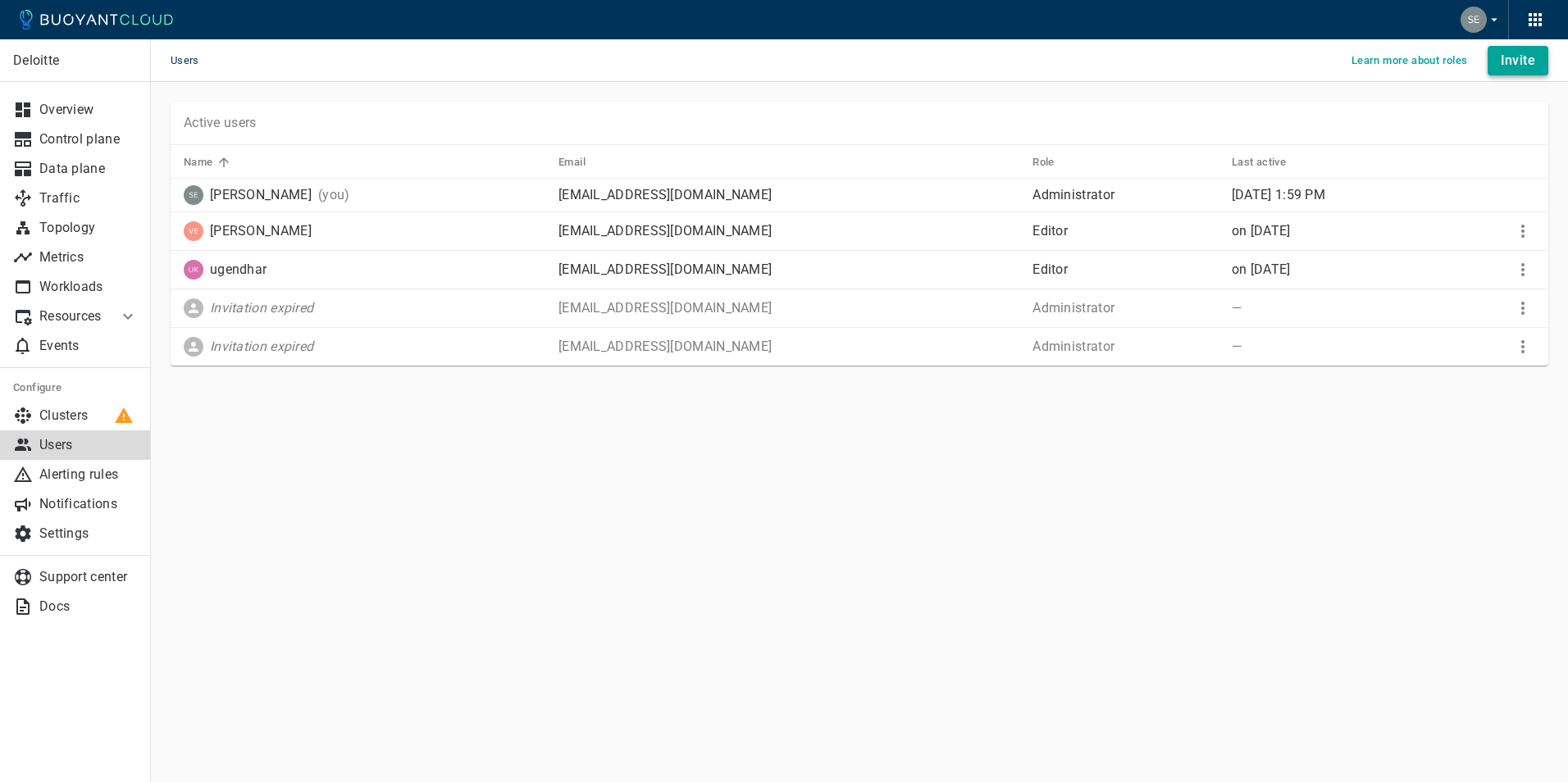
click at [1526, 57] on h4 "Invite" at bounding box center [1518, 61] width 35 height 16
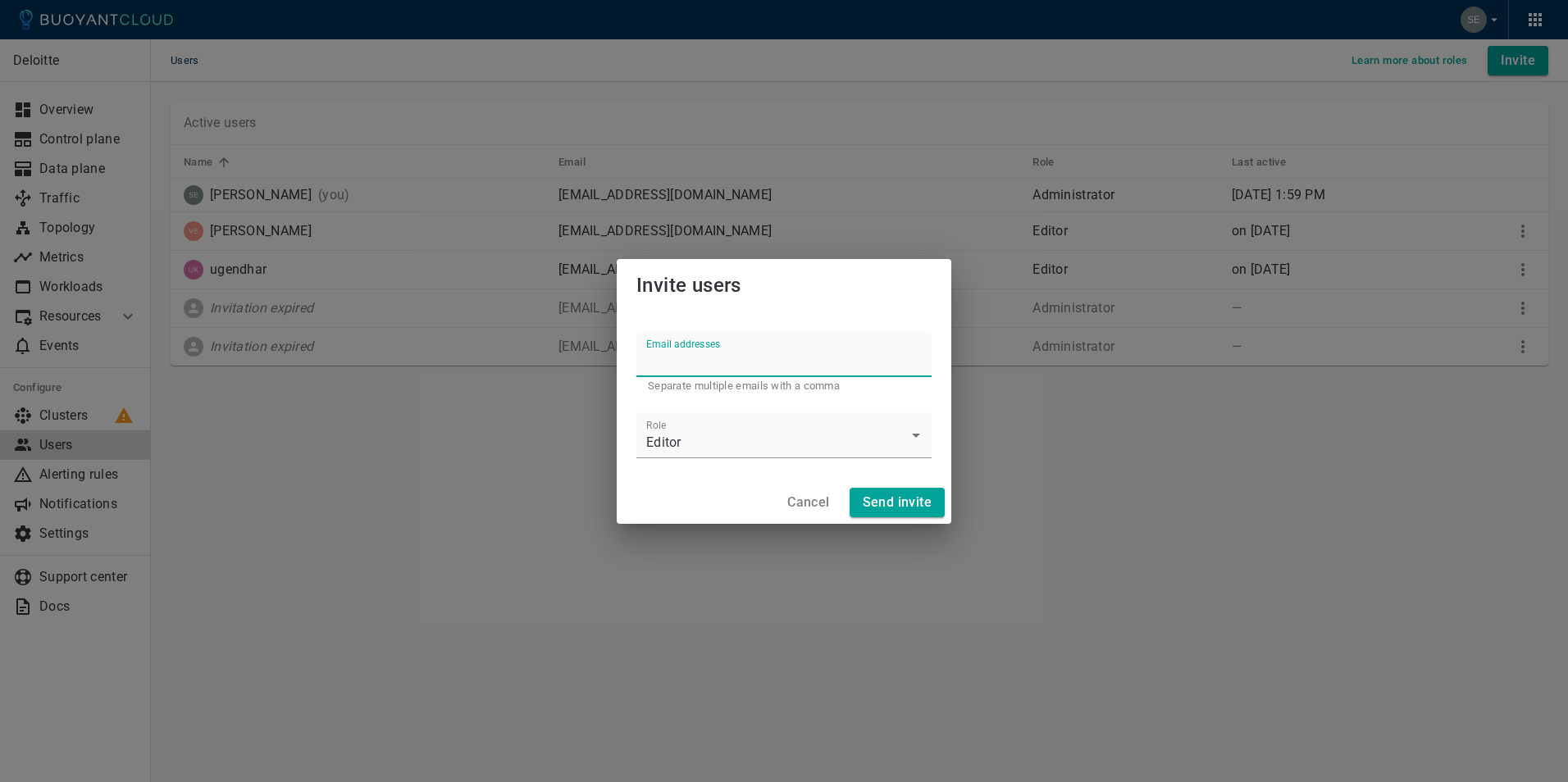
click at [729, 365] on input "Email addresses" at bounding box center [784, 353] width 295 height 46
type input "[EMAIL_ADDRESS][DOMAIN_NAME]"
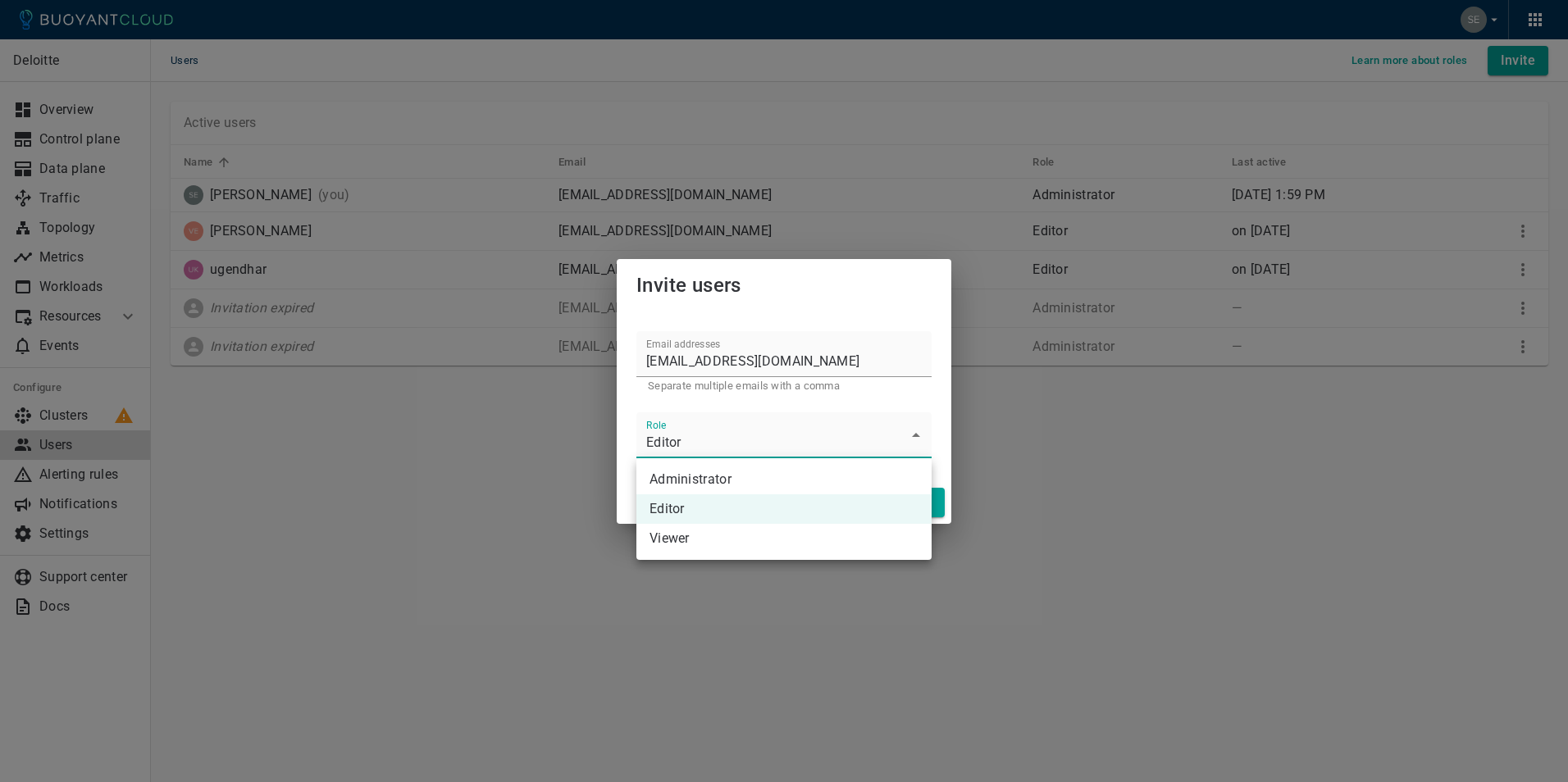
click at [918, 431] on body "Users Learn more about roles Invite Deloitte Overview Control plane Data plane …" at bounding box center [784, 391] width 1568 height 782
click at [749, 404] on div at bounding box center [784, 391] width 1568 height 782
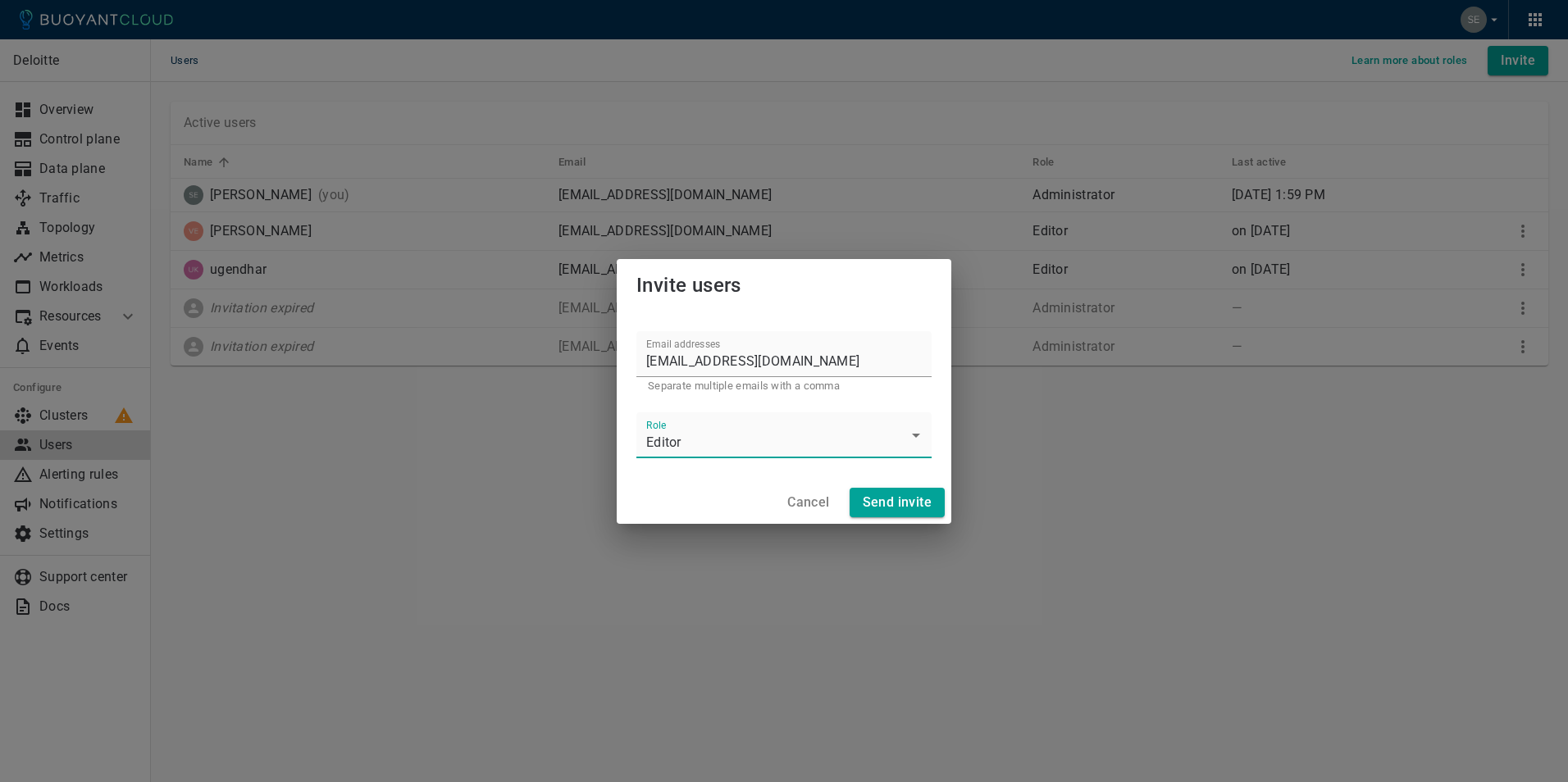
click at [913, 437] on body "Users Learn more about roles Invite Deloitte Overview Control plane Data plane …" at bounding box center [784, 391] width 1568 height 782
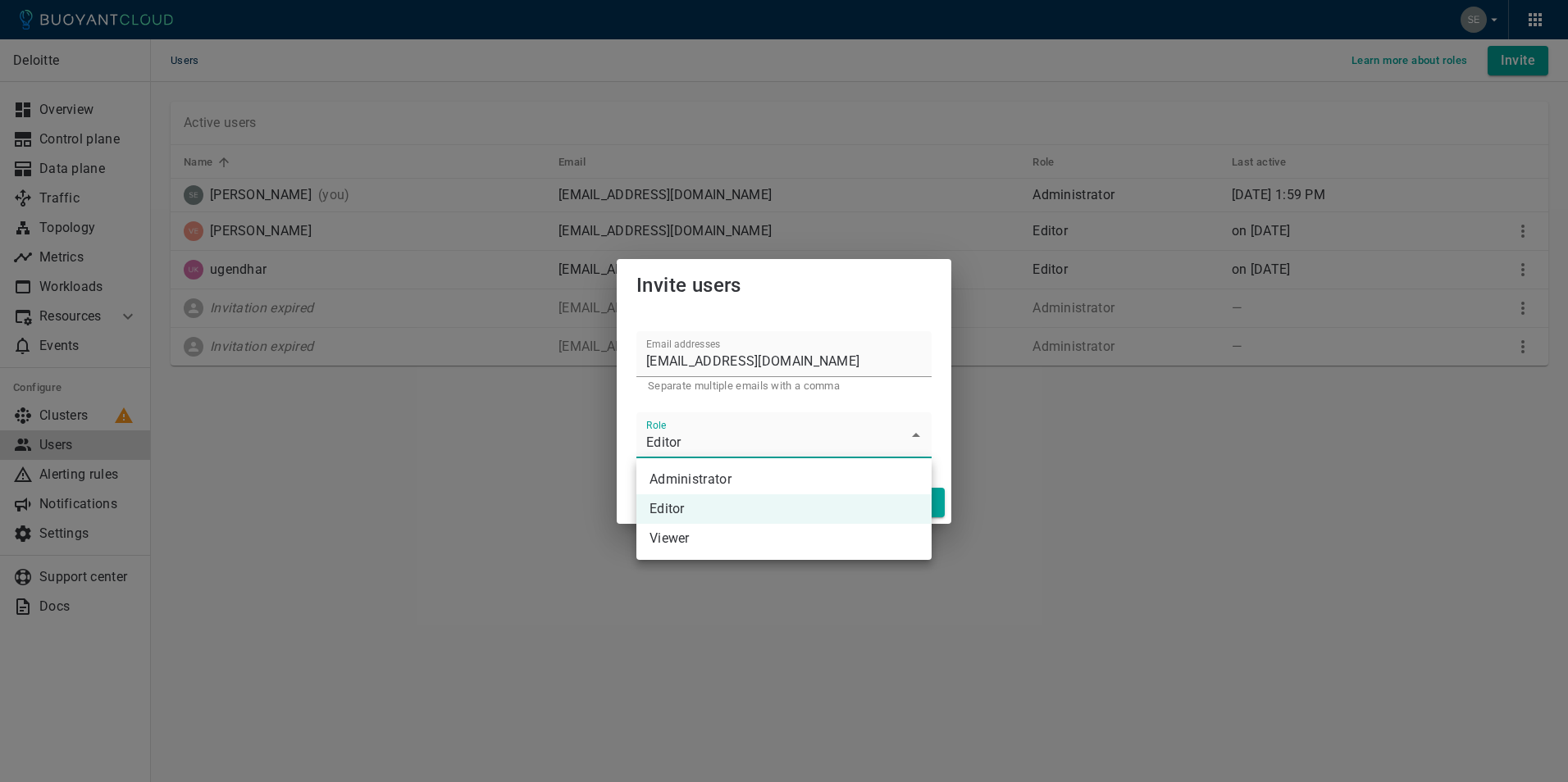
click at [703, 540] on li "Viewer" at bounding box center [784, 539] width 295 height 29
type input "Viewer"
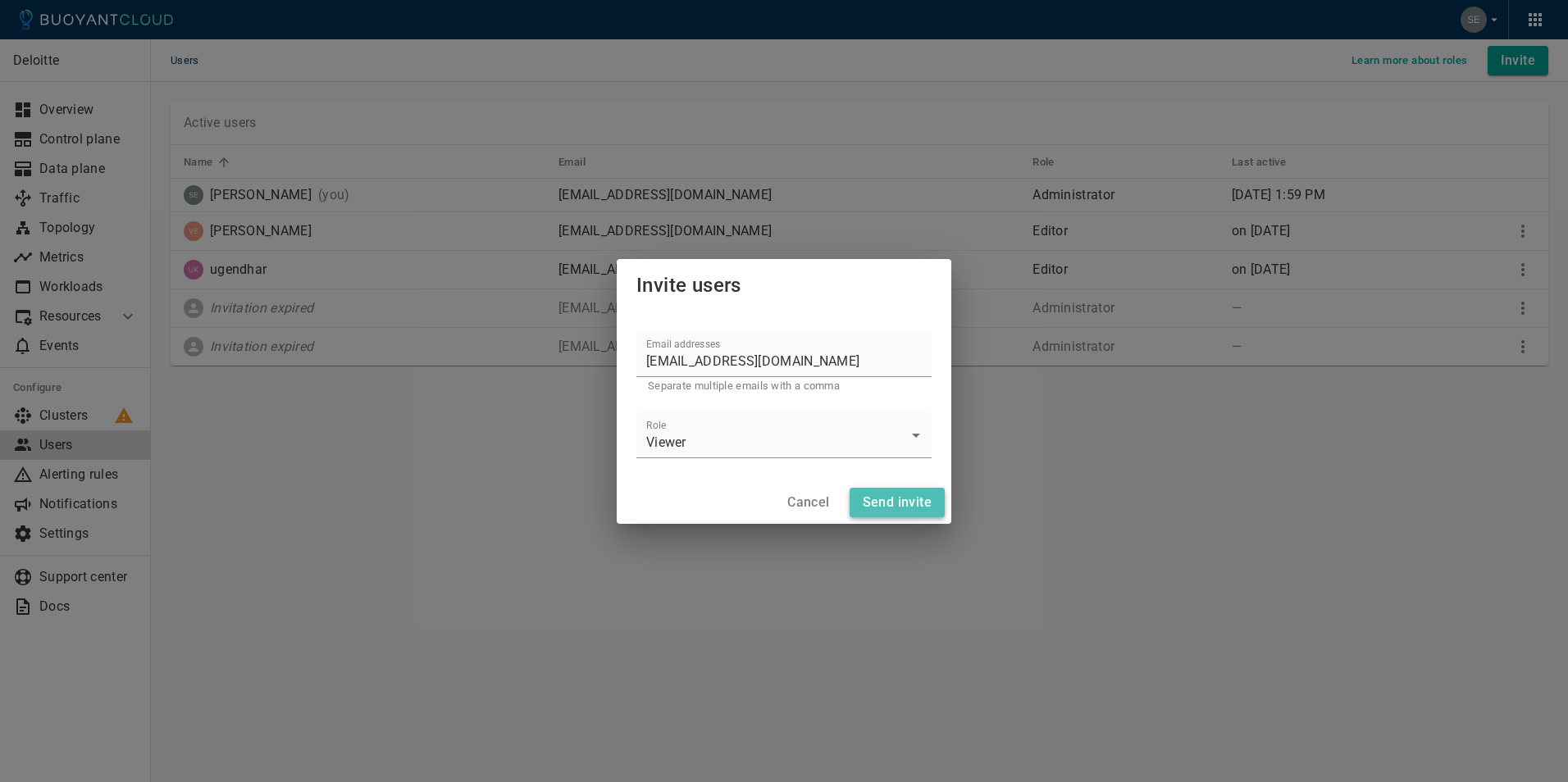
click at [893, 506] on h4 "Send invite" at bounding box center [897, 502] width 69 height 16
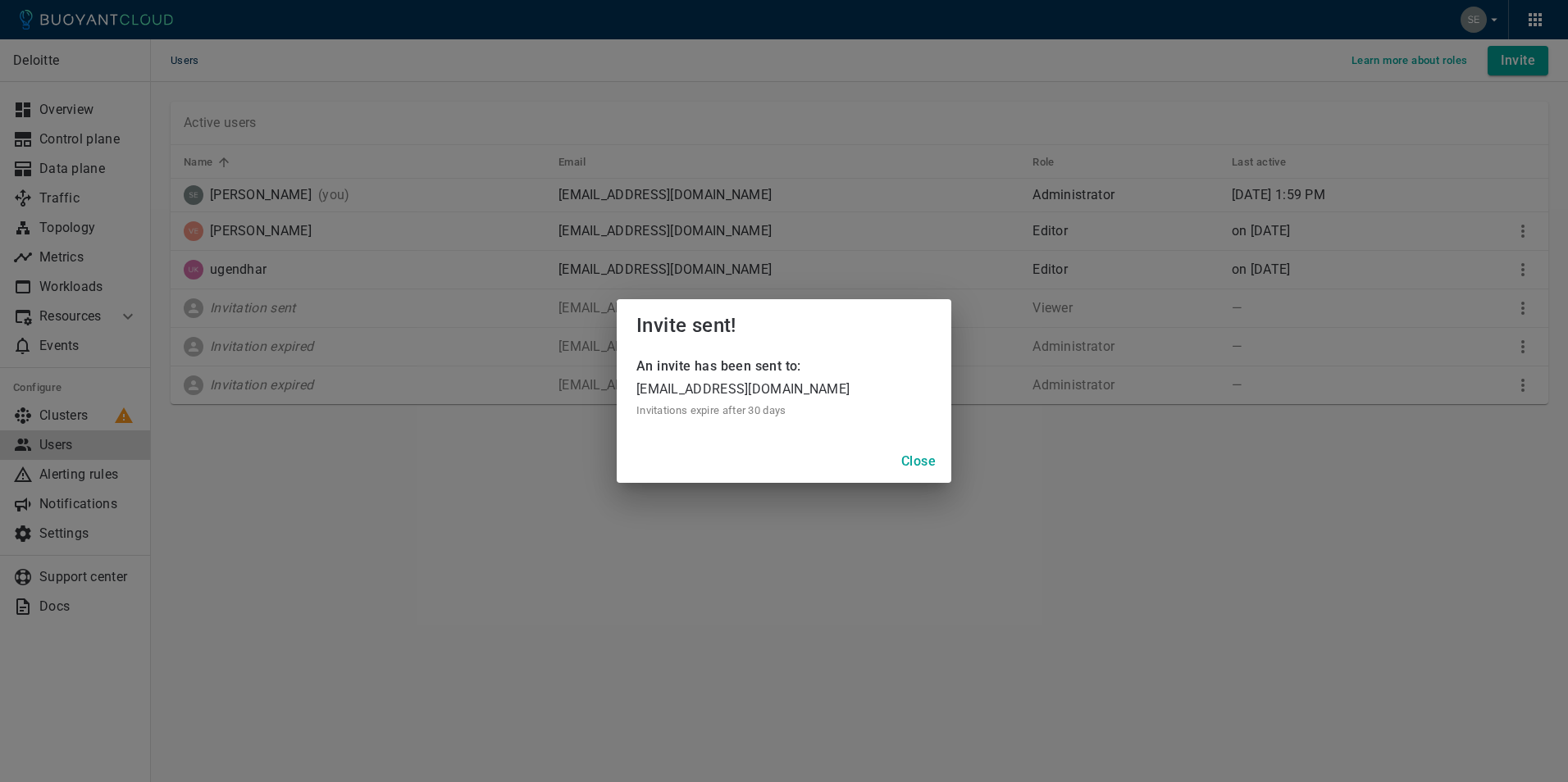
click at [924, 461] on h4 "Close" at bounding box center [918, 461] width 35 height 16
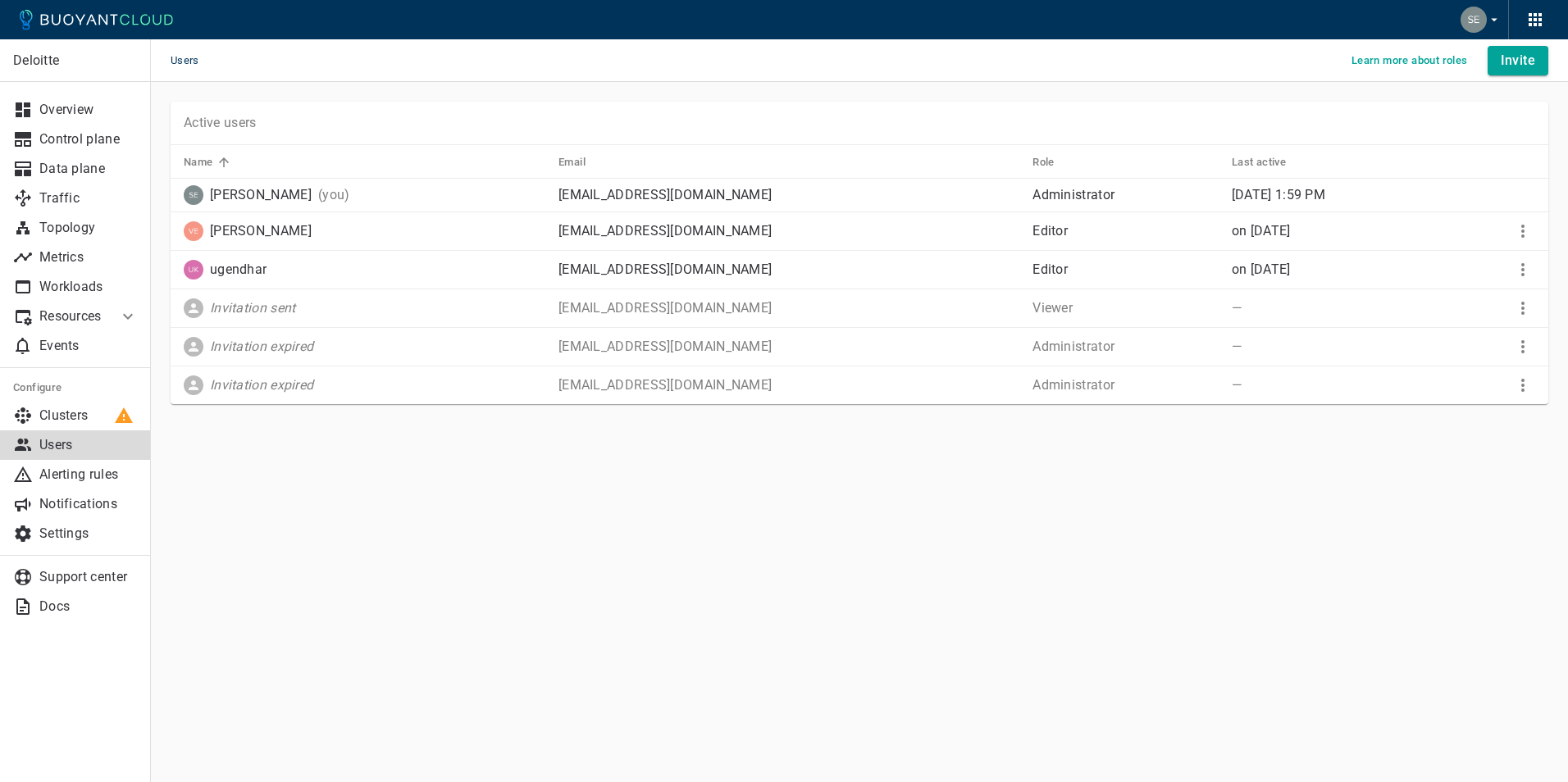
click at [1540, 12] on icon "button" at bounding box center [1535, 19] width 20 height 20
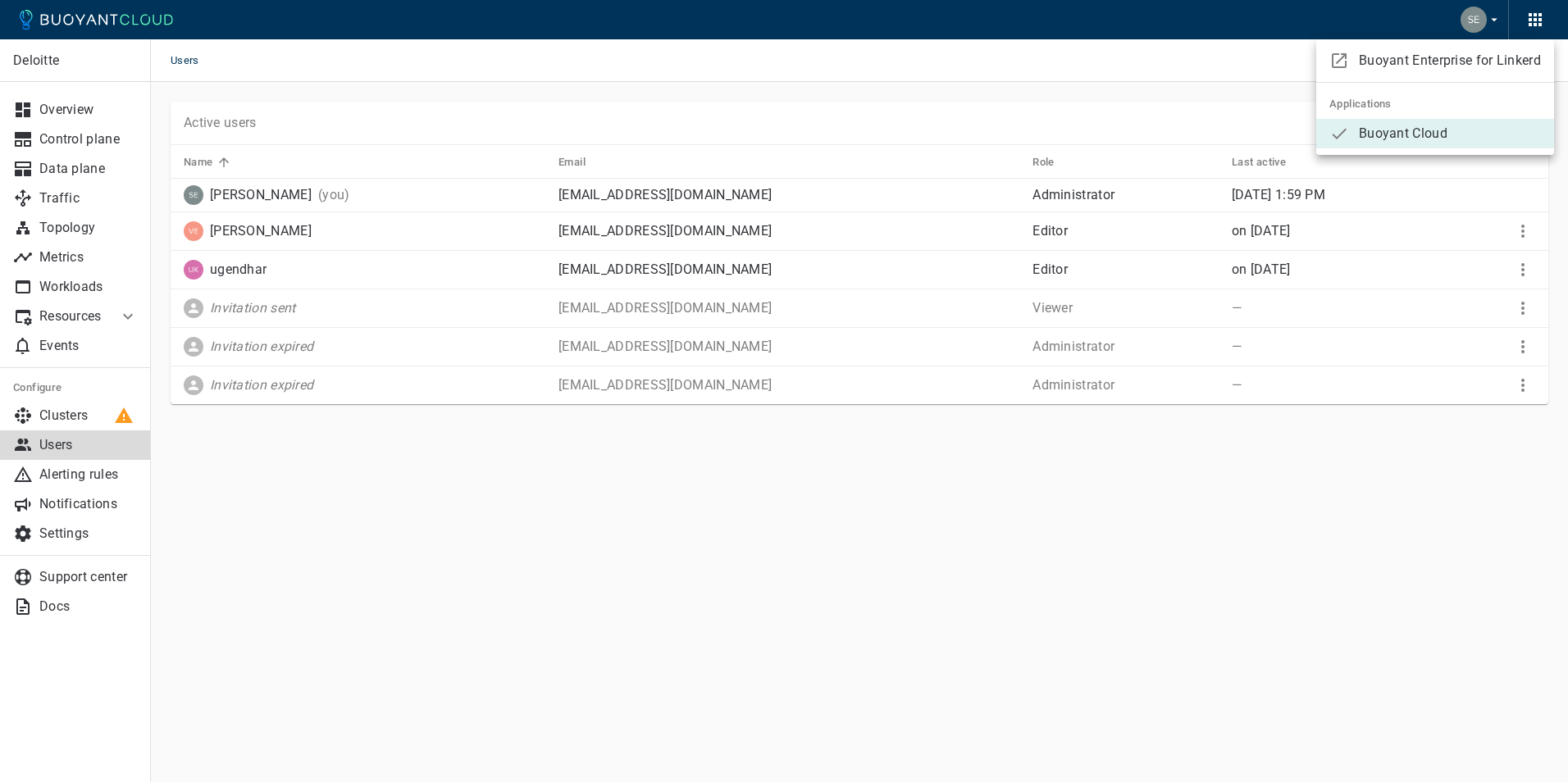
click at [1328, 659] on div at bounding box center [784, 391] width 1568 height 782
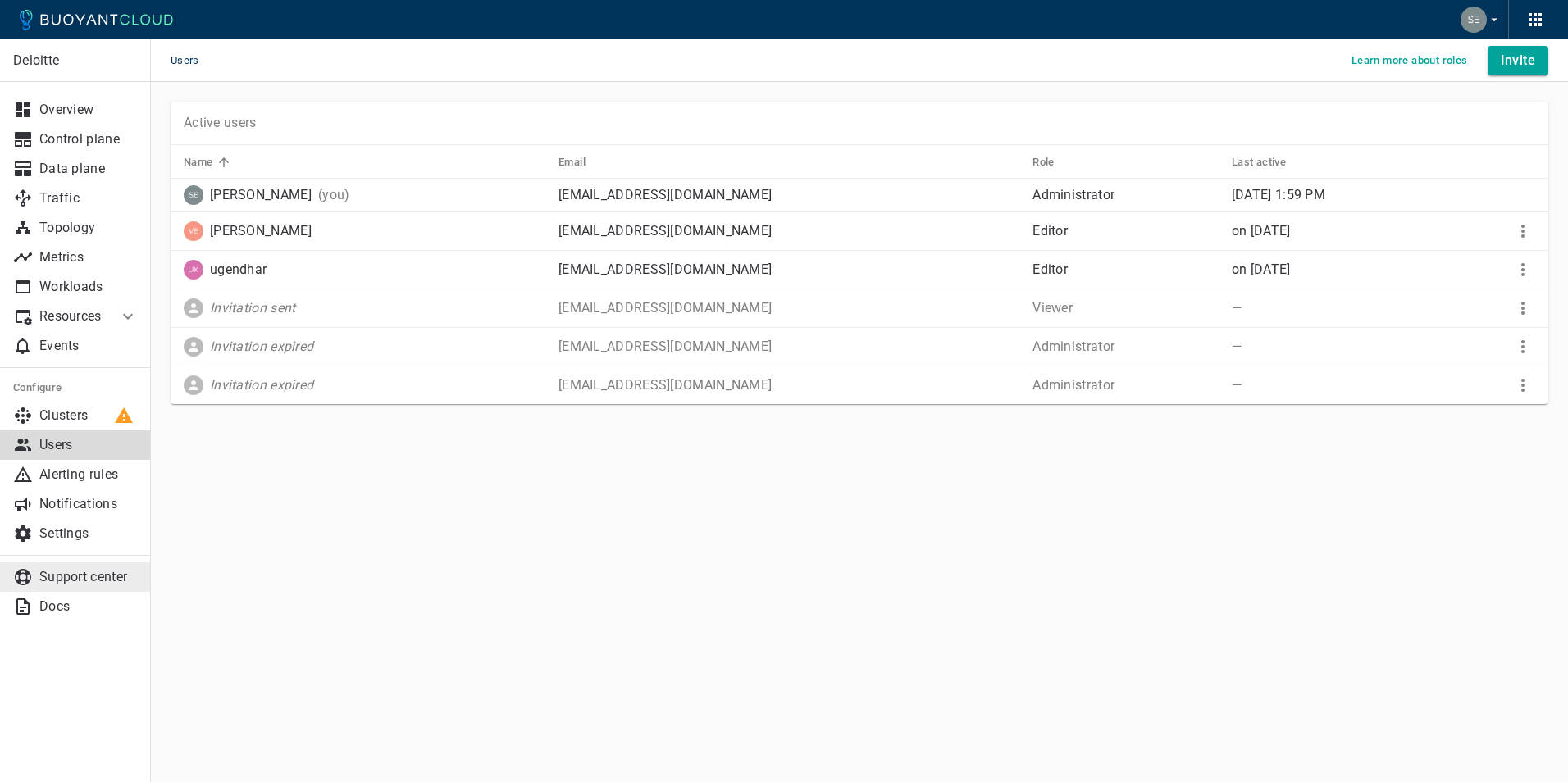
click at [95, 579] on p "Support center" at bounding box center [88, 577] width 99 height 16
click at [80, 540] on p "Settings" at bounding box center [88, 533] width 99 height 16
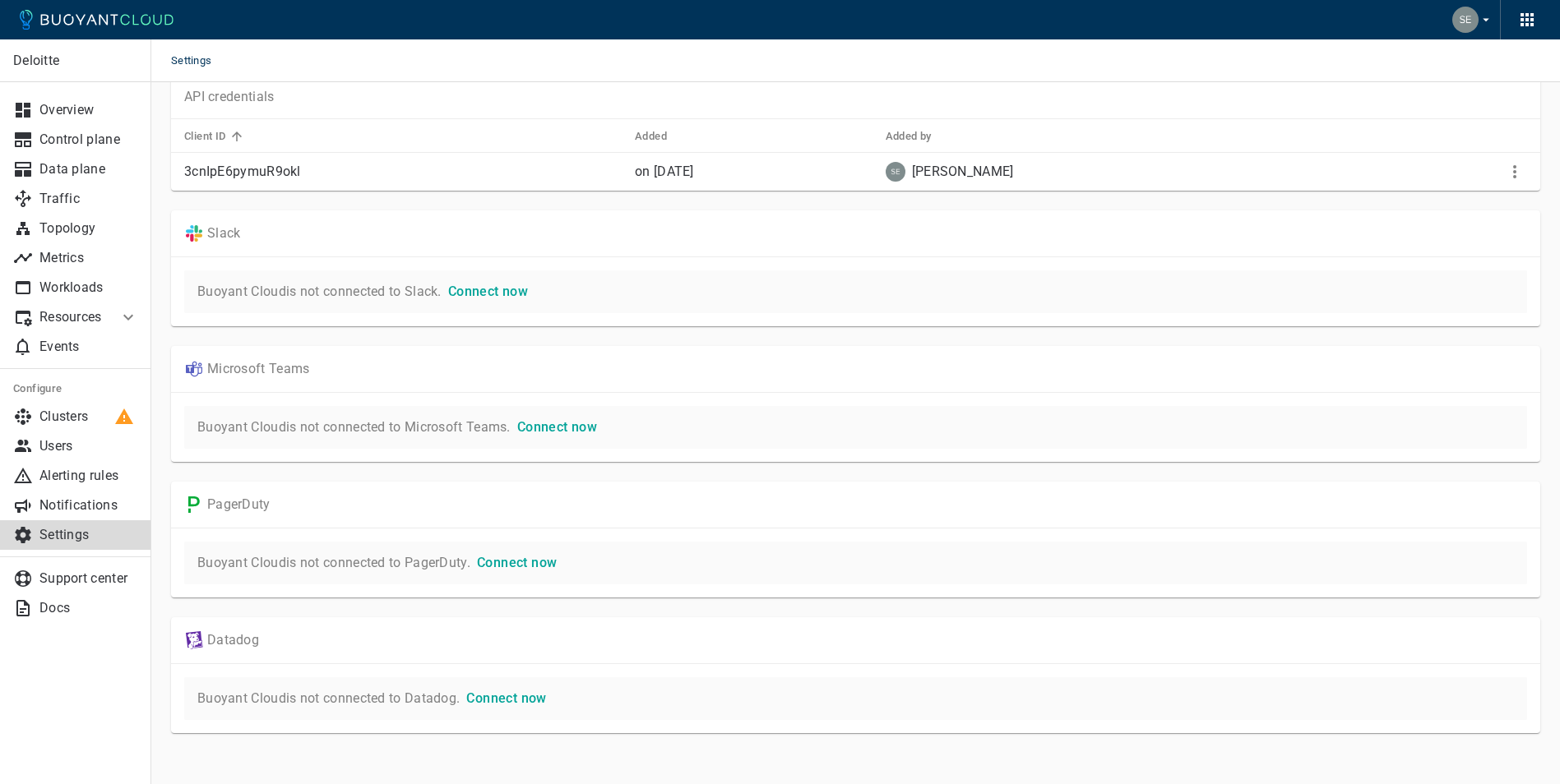
scroll to position [44, 0]
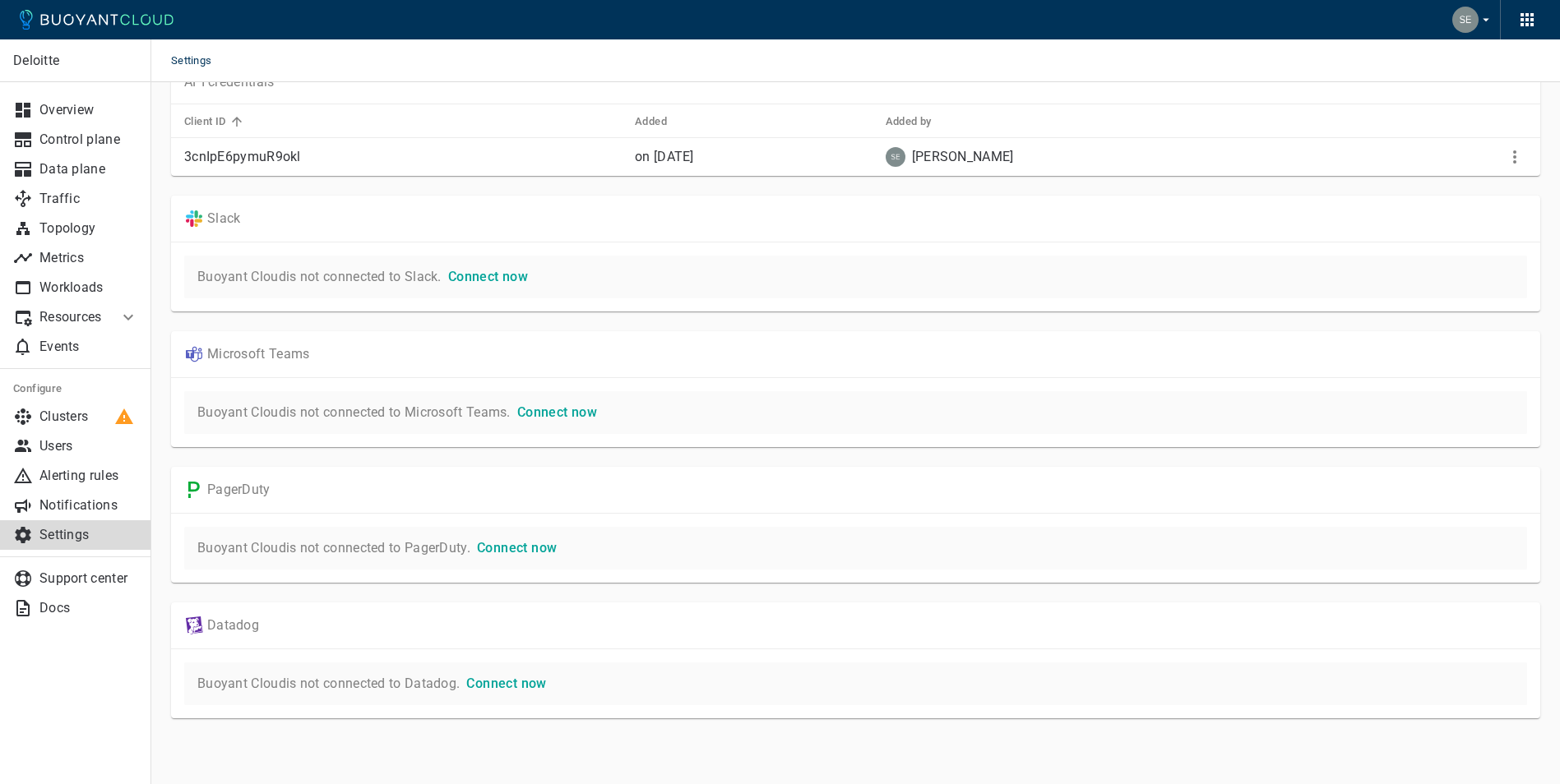
click at [552, 408] on span "Connect now" at bounding box center [557, 412] width 80 height 16
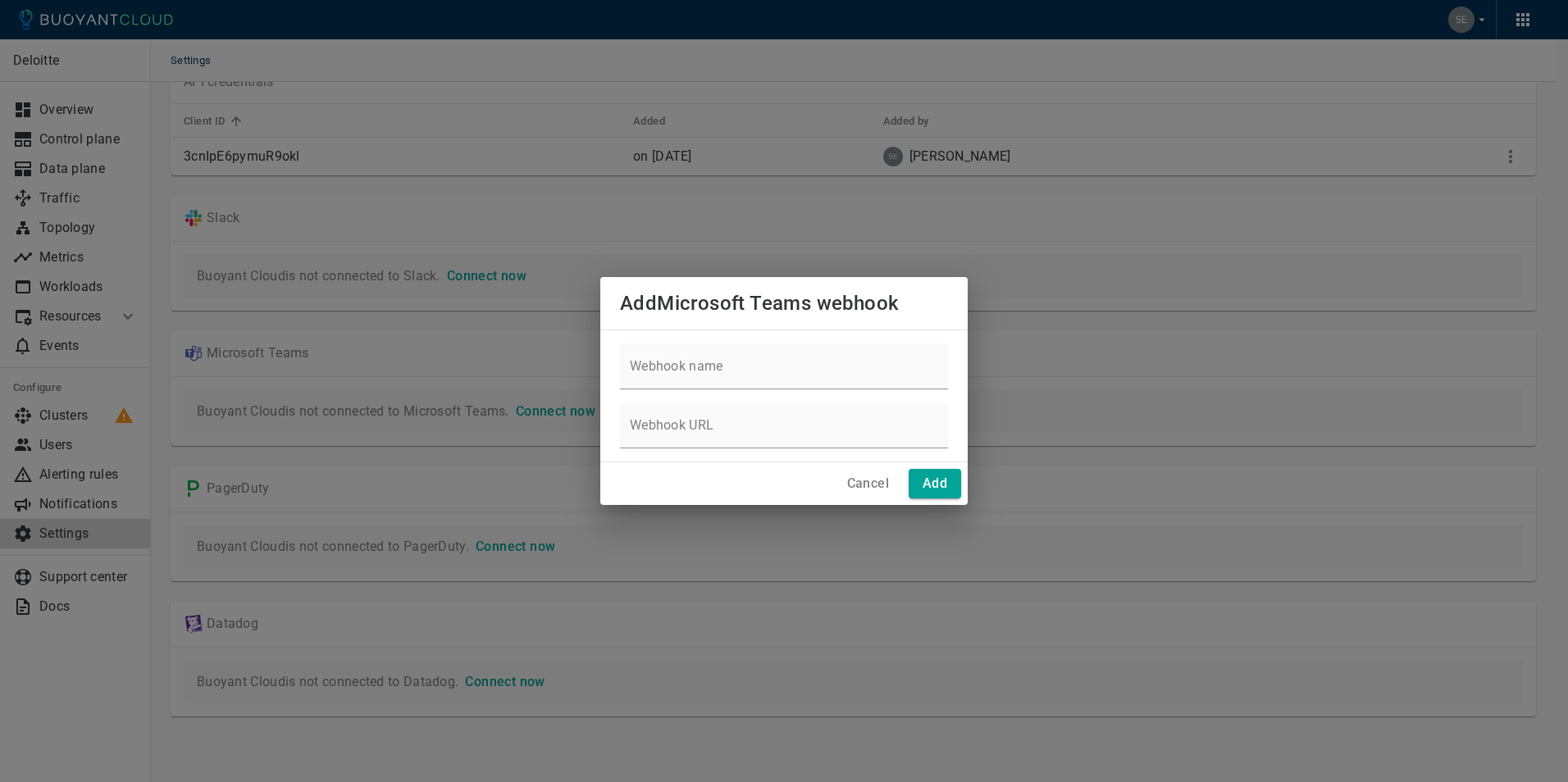
click at [463, 318] on div "Add Microsoft Teams webhook Webhook name Webhook URL Cancel Add" at bounding box center [784, 391] width 1568 height 782
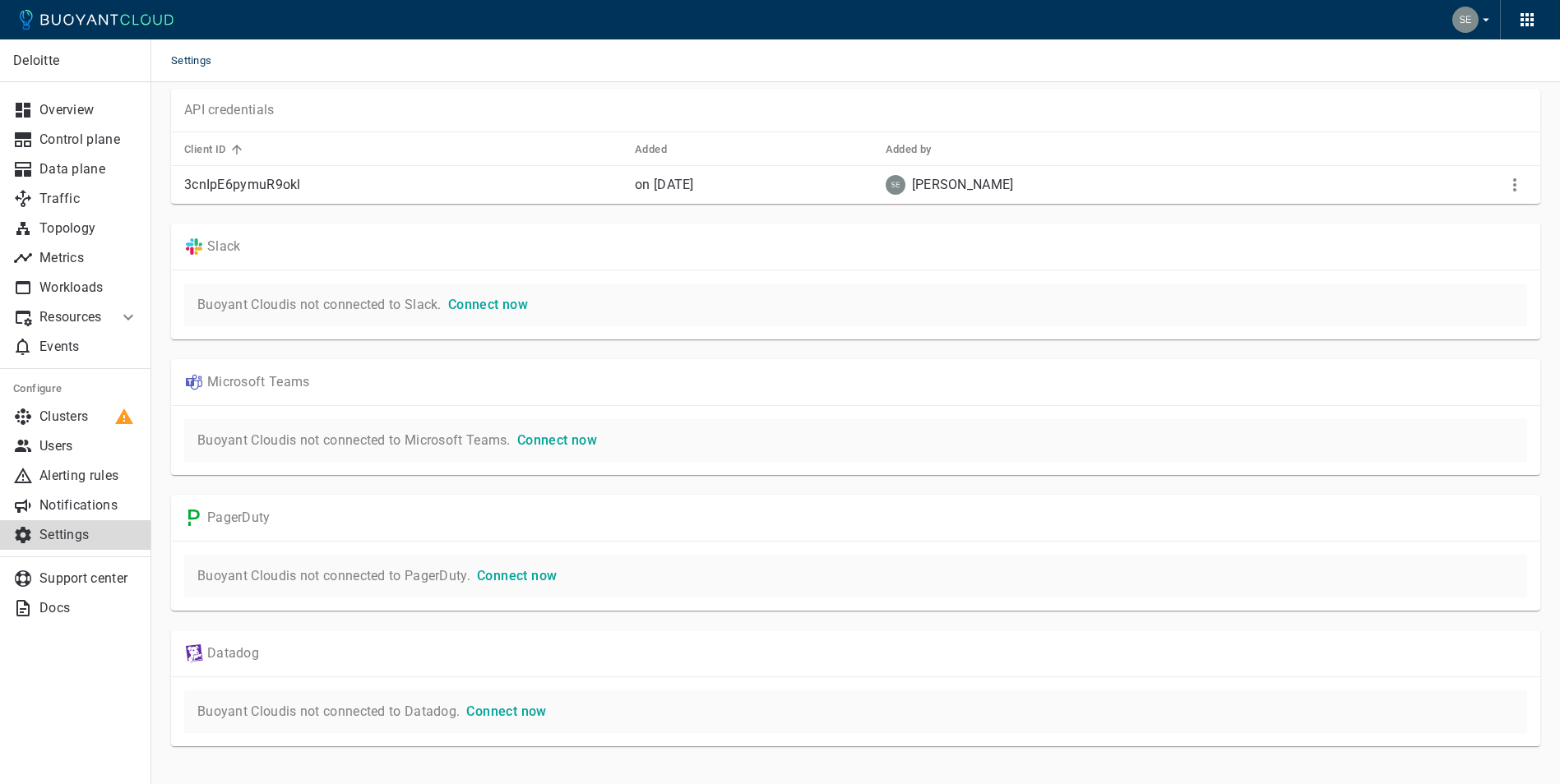
scroll to position [0, 0]
